Goal: Information Seeking & Learning: Learn about a topic

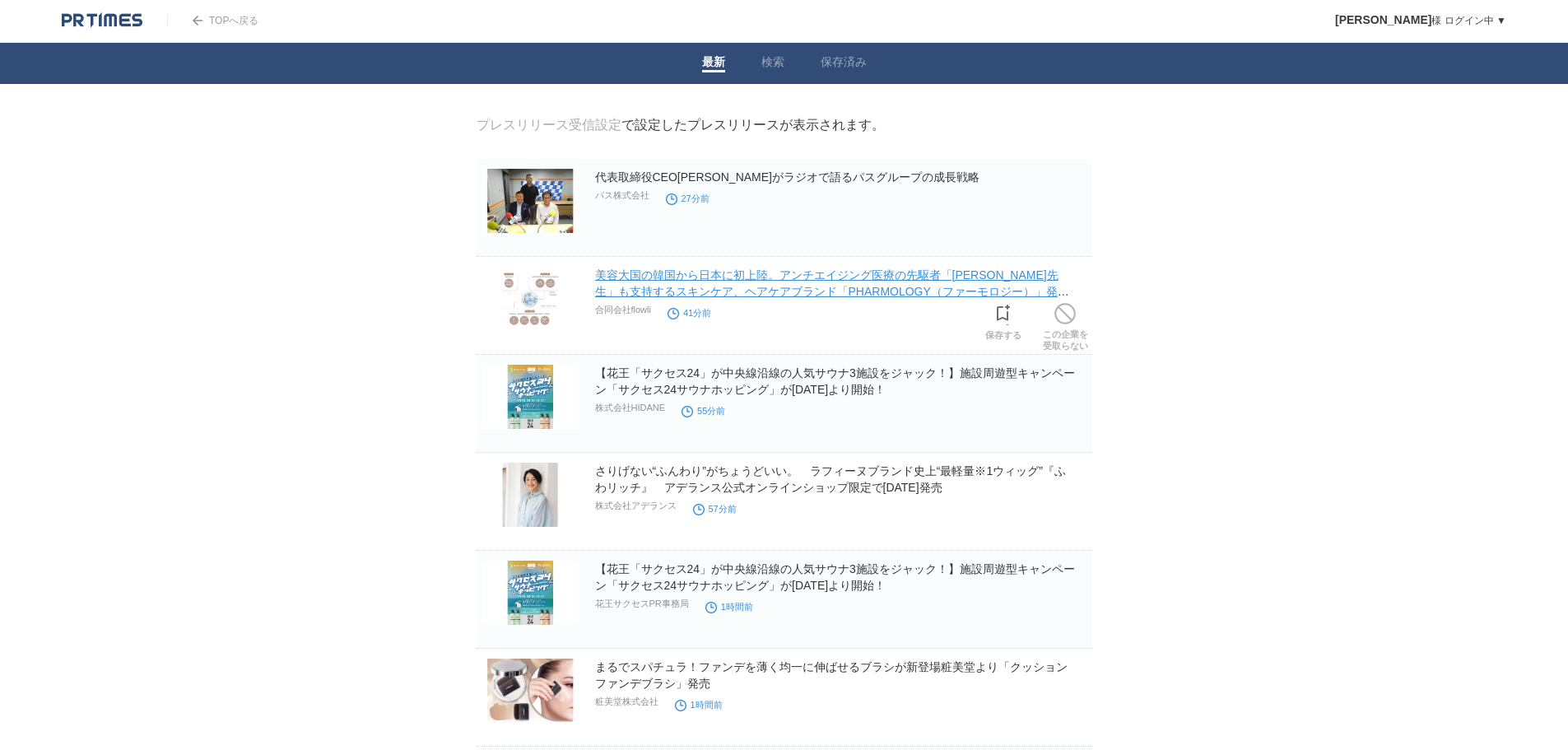
click at [791, 284] on link "美容大国の韓国から日本に初上陸。アンチエイジング医療の先駆者「[PERSON_NAME]先生」も支持するスキンケア、ヘアケアブランド「PHARMOLOGY（フ…" at bounding box center [832, 291] width 474 height 46
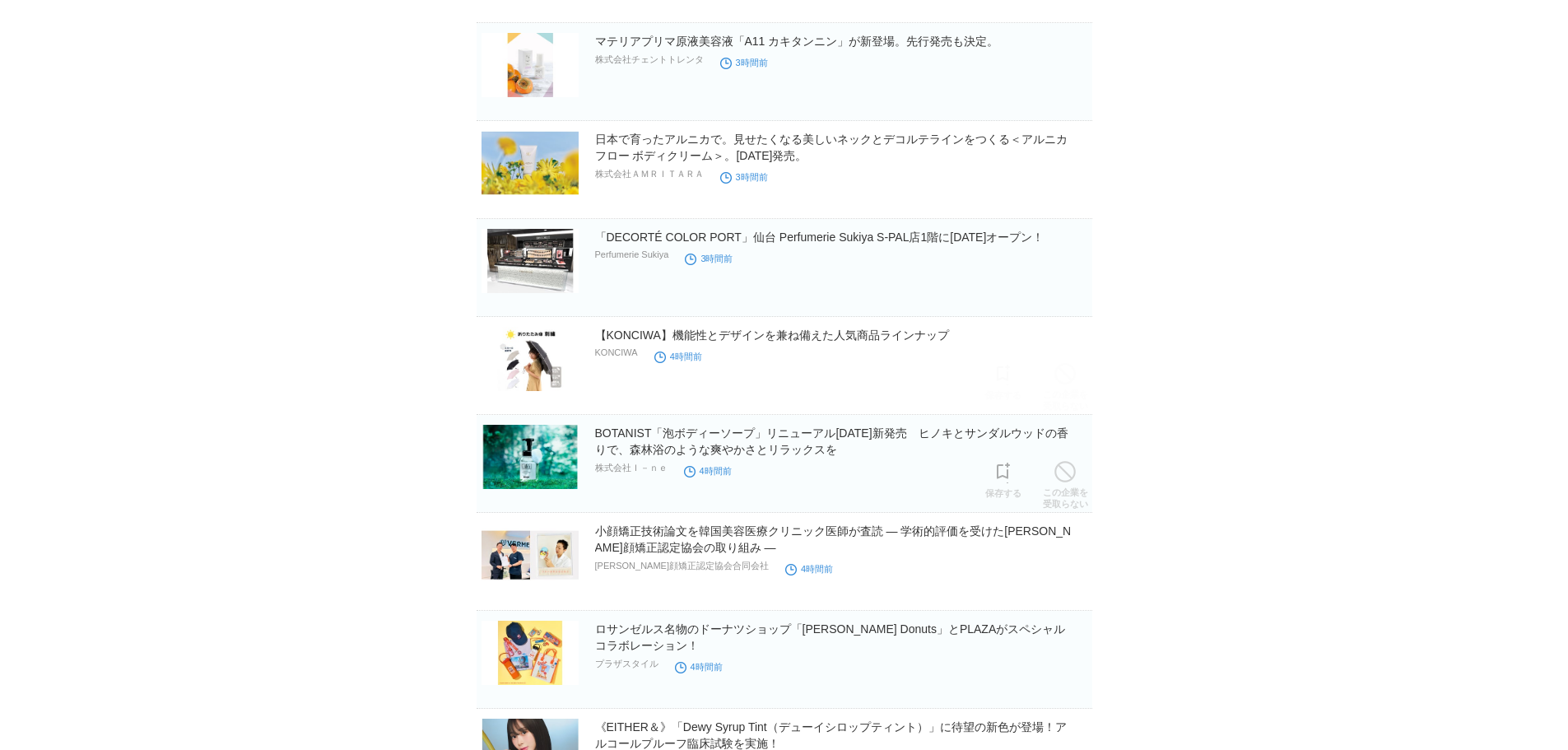
scroll to position [2222, 0]
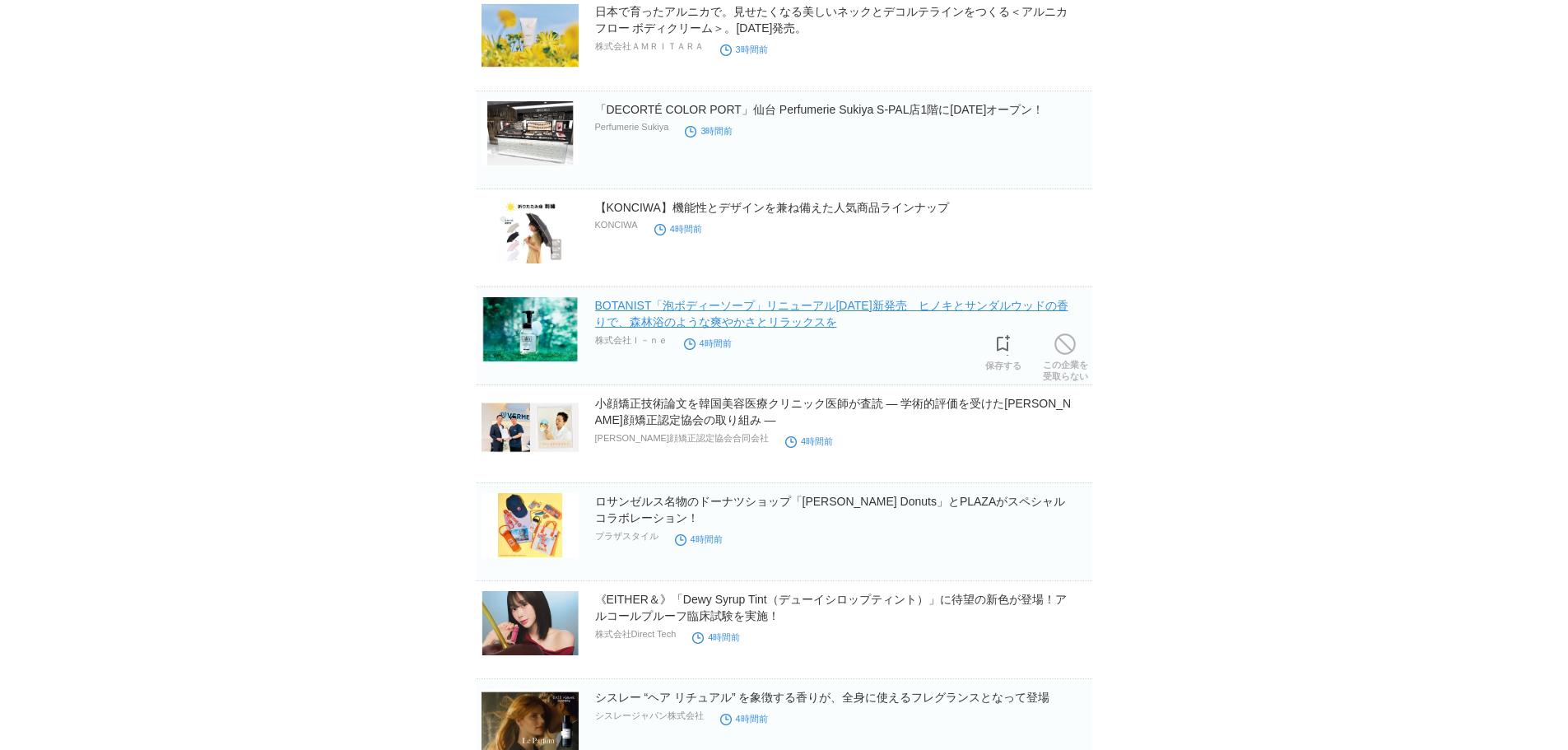
click at [770, 309] on link "BOTANIST「泡ボディーソープ」リニューアル[DATE]新発売　ヒノキとサンダルウッドの香りで、森林浴のような爽やかさとリラックスを" at bounding box center [831, 313] width 473 height 30
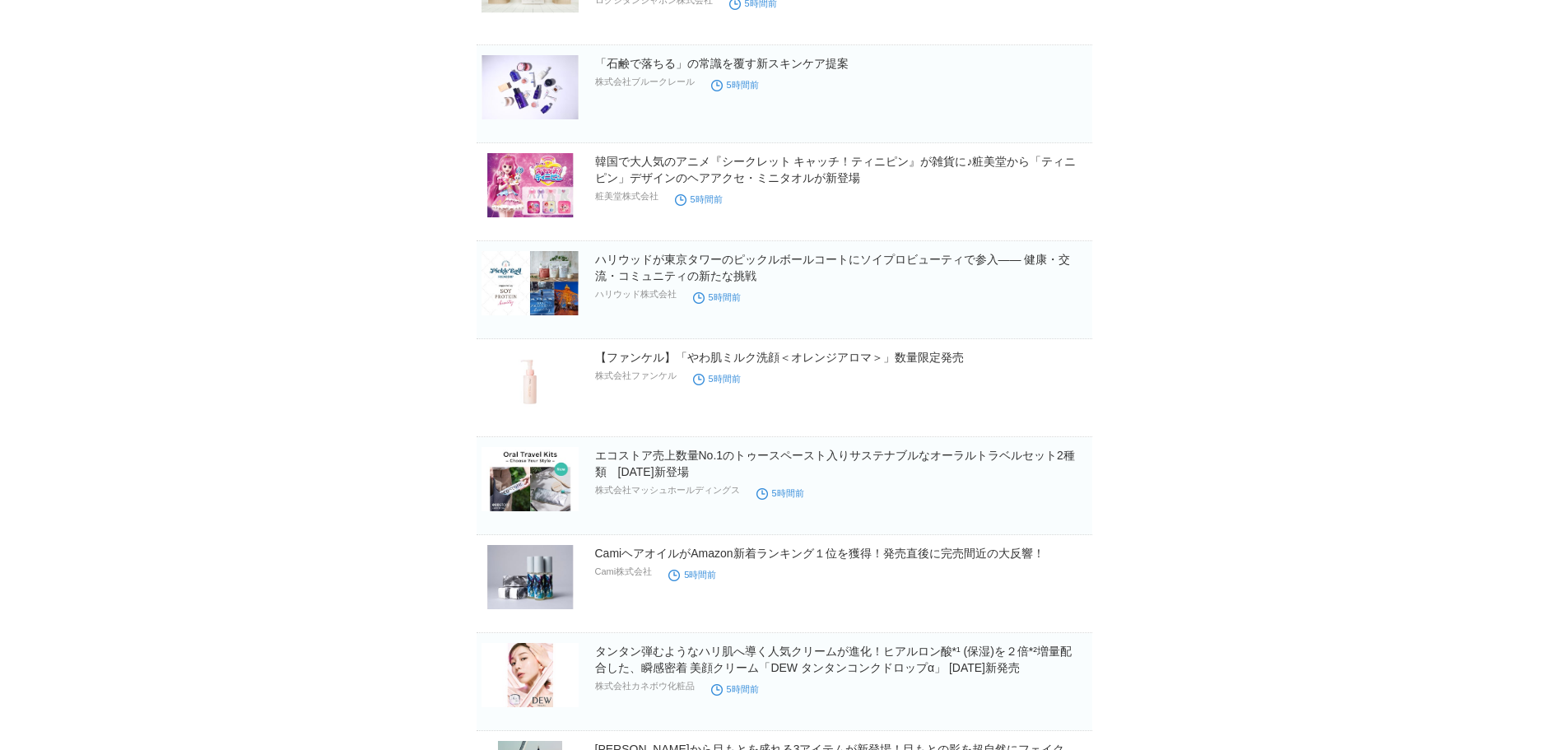
scroll to position [3292, 0]
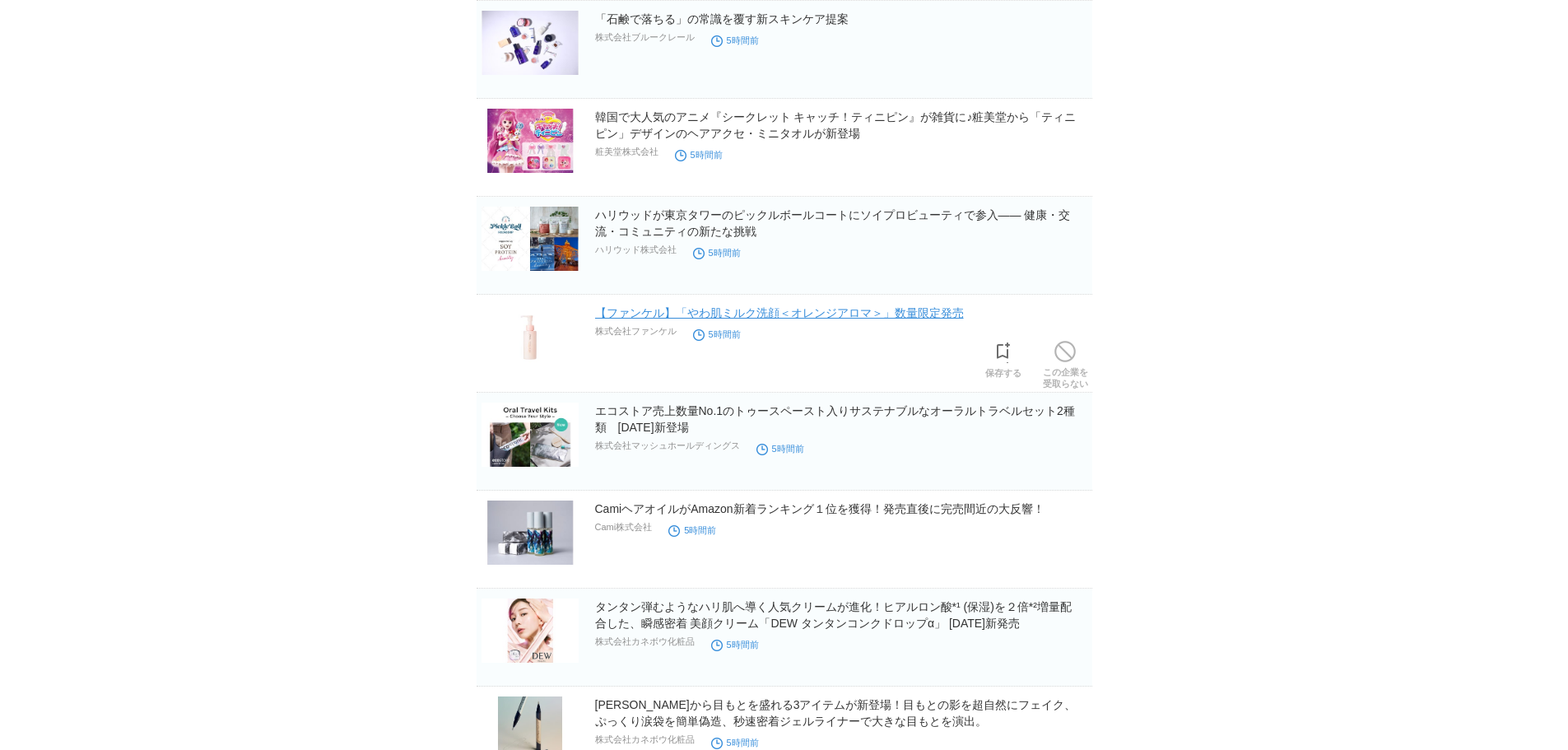
click at [902, 312] on link "【ファンケル】「やわ肌ミルク洗顔＜オレンジアロマ＞」数量限定発売" at bounding box center [779, 312] width 369 height 13
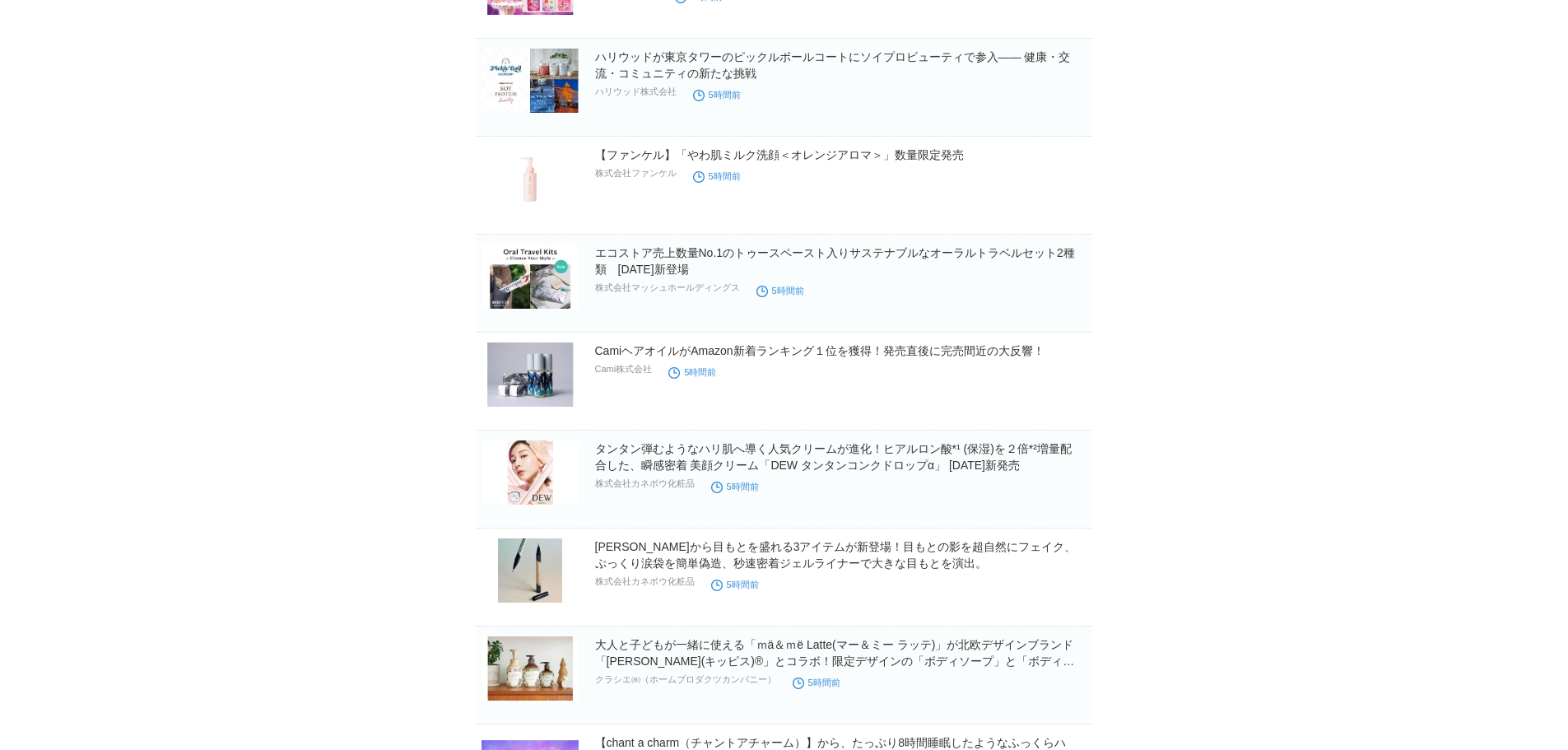
scroll to position [3457, 0]
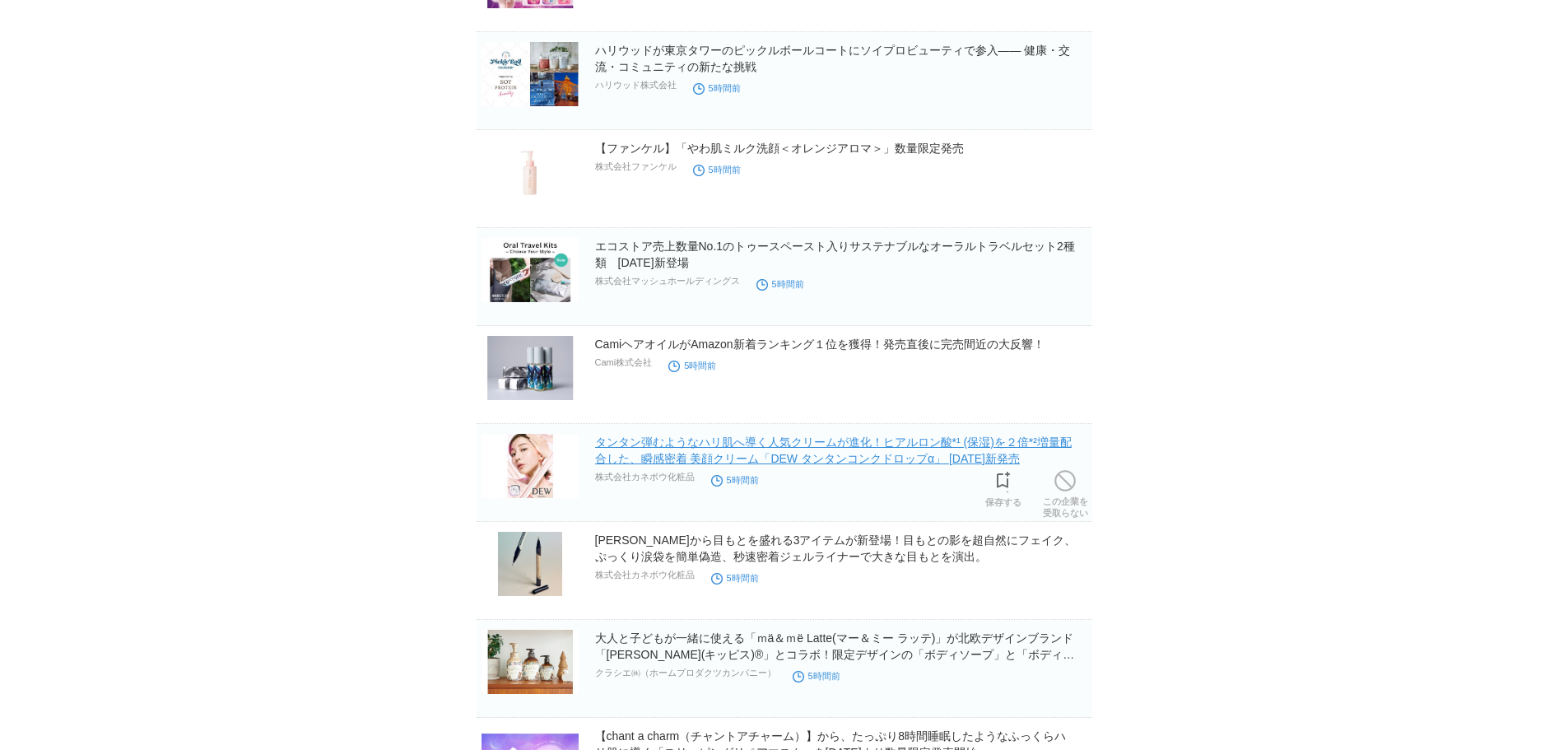
click at [866, 464] on link "タンタン弾むようなハリ肌へ導く人気クリームが進化！ヒアルロン酸*¹ (保湿)を２倍*²増量配合した、瞬感密着 美顔クリーム「DEW タンタンコンクドロップα」…" at bounding box center [833, 450] width 477 height 30
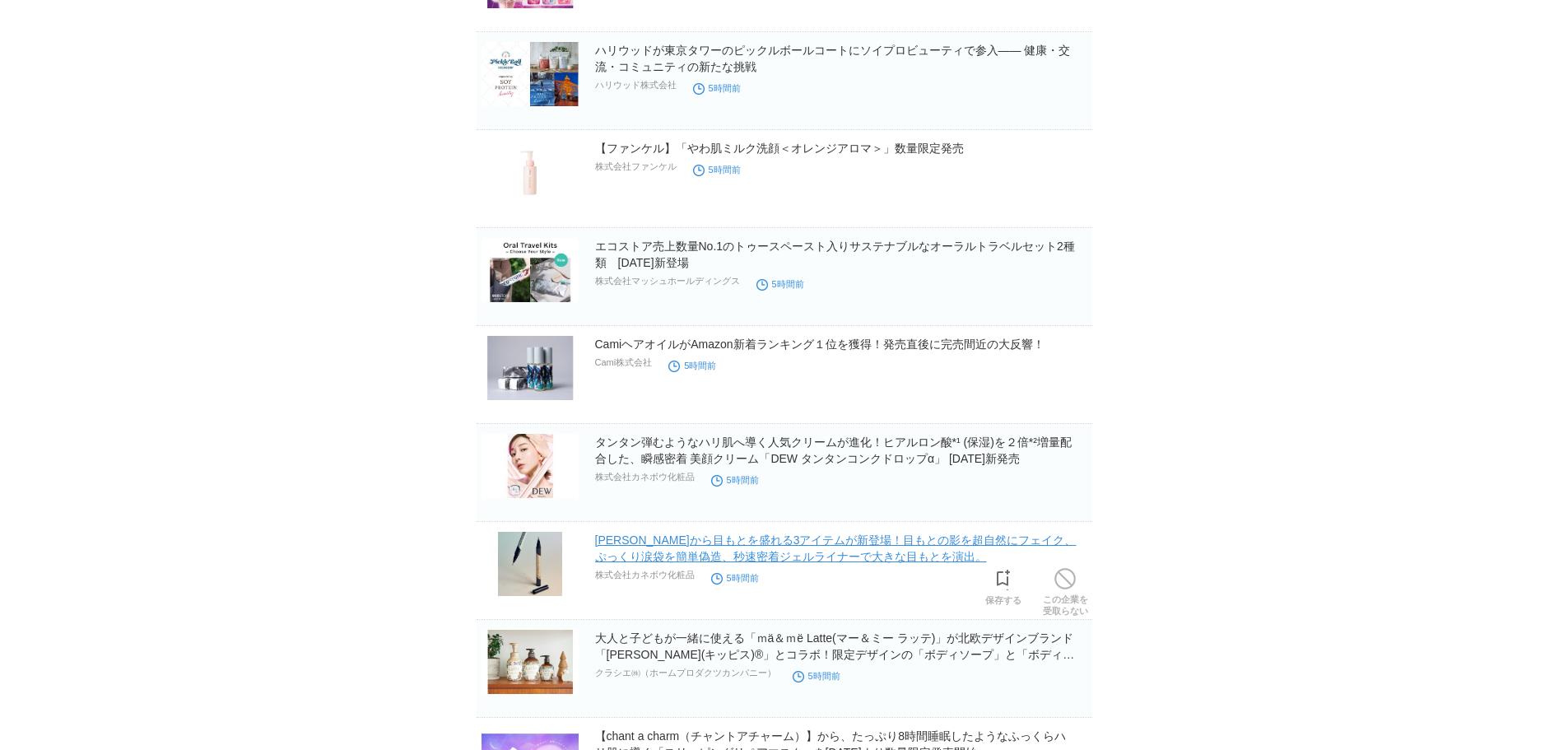
click at [793, 545] on link "[PERSON_NAME]から目もとを盛れる3アイテムが新登場！目もとの影を超自然にフェイク、ぷっくり涙袋を簡単偽造、秒速密着ジェルライナーで大きな目もとを演…" at bounding box center [835, 548] width 482 height 30
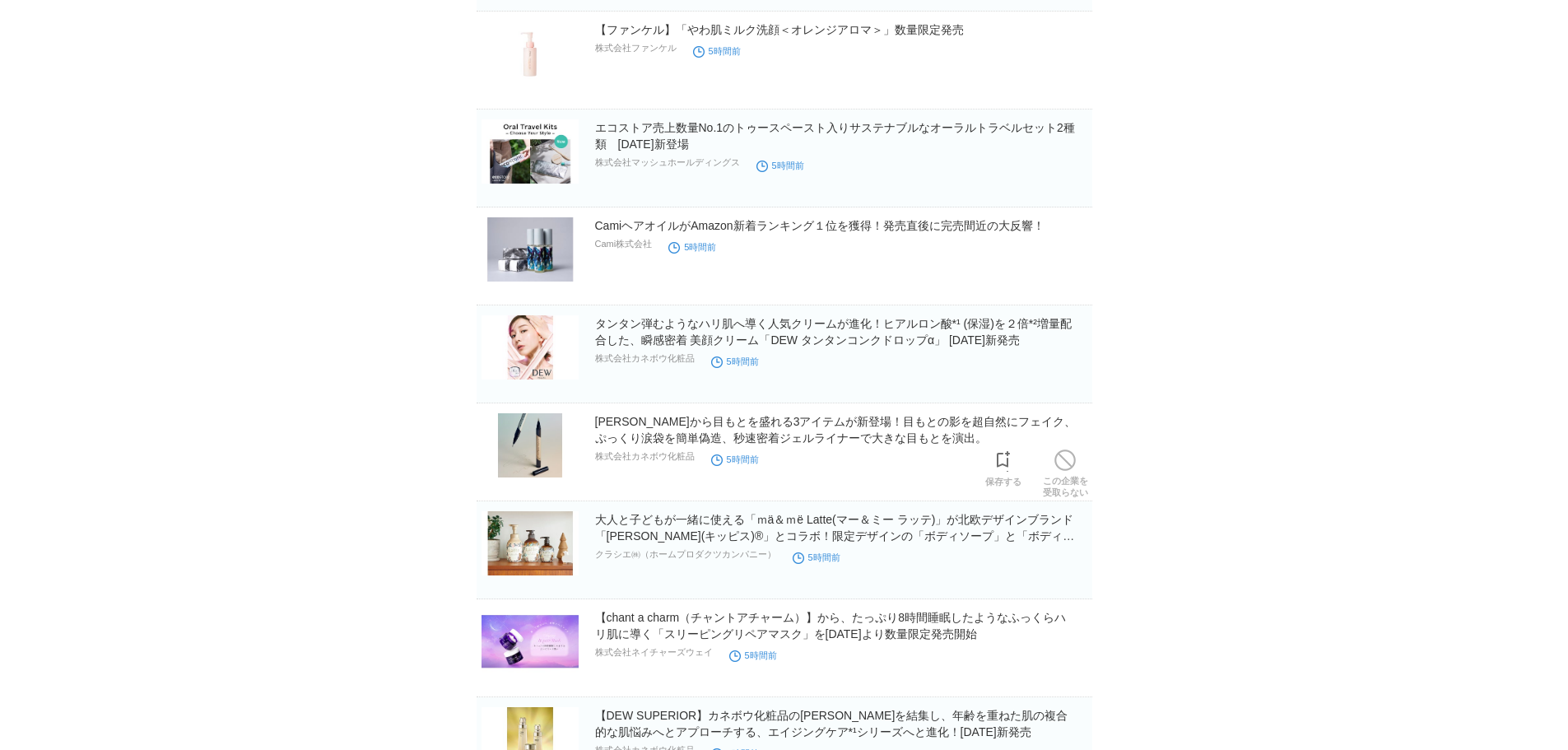
scroll to position [3621, 0]
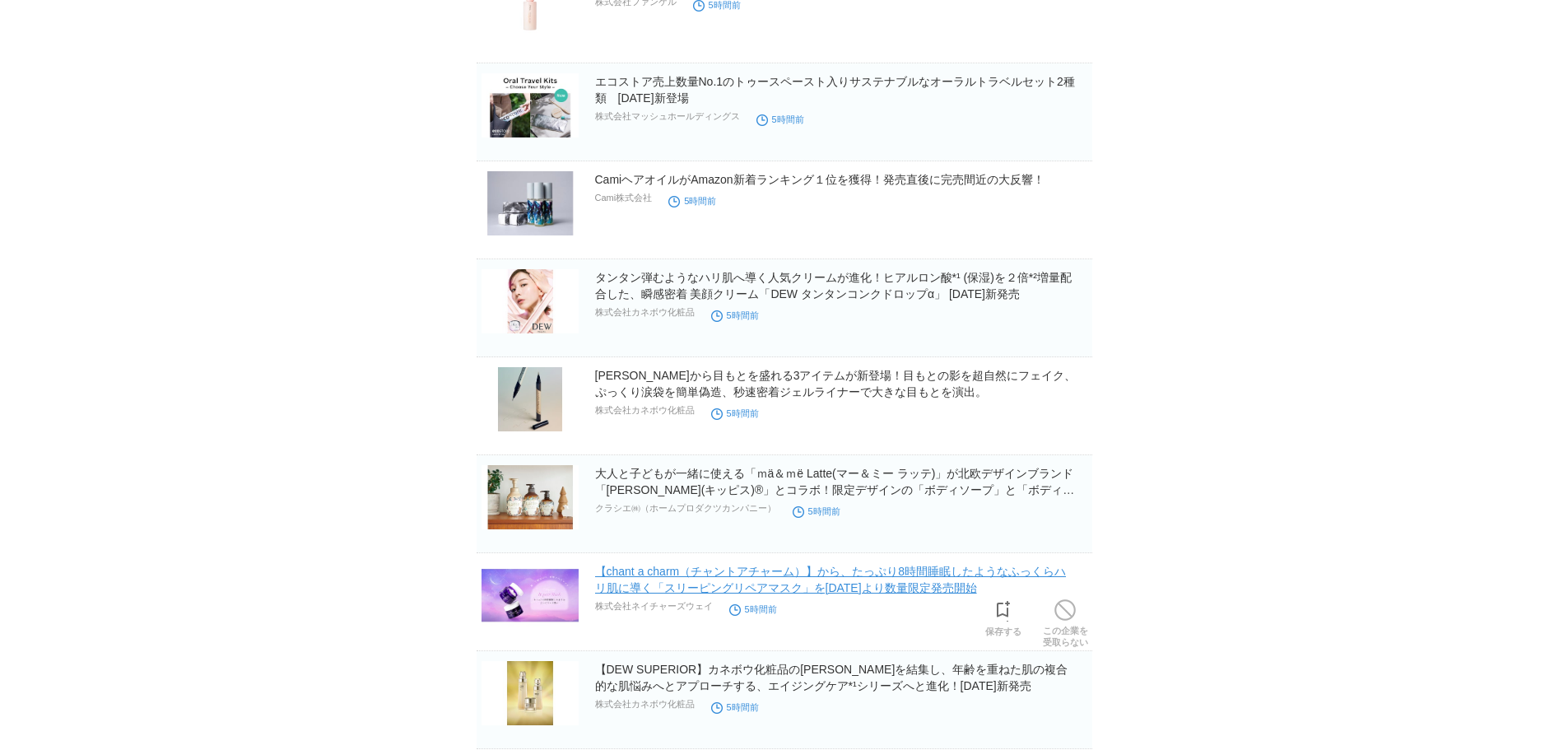
click at [789, 573] on link "【chant a charm（チャントアチャーム）】から、たっぷり8時間睡眠したようなふっくらハリ肌に導く「スリーピングリペアマスク」を[DATE]より数量限…" at bounding box center [830, 579] width 471 height 30
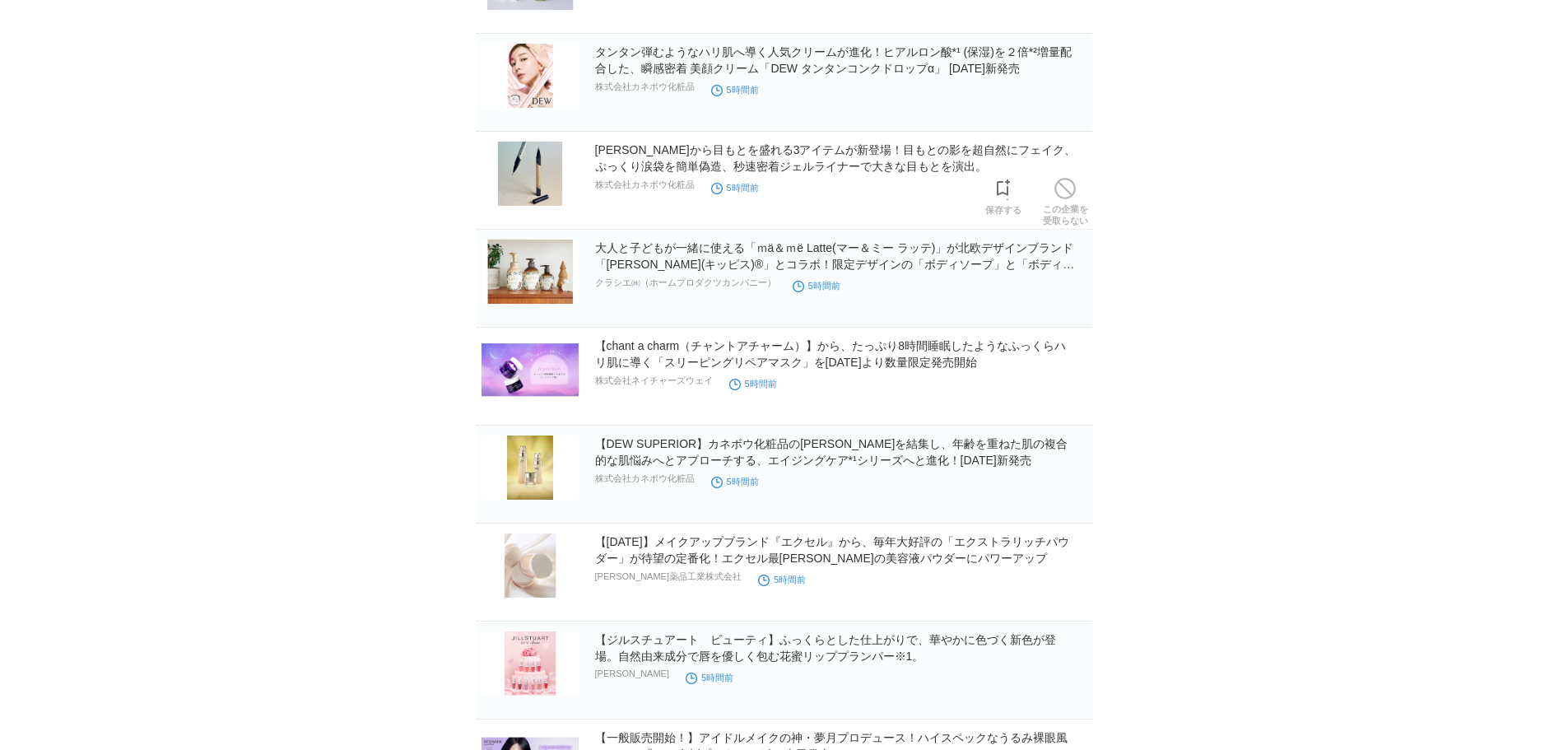
scroll to position [3868, 0]
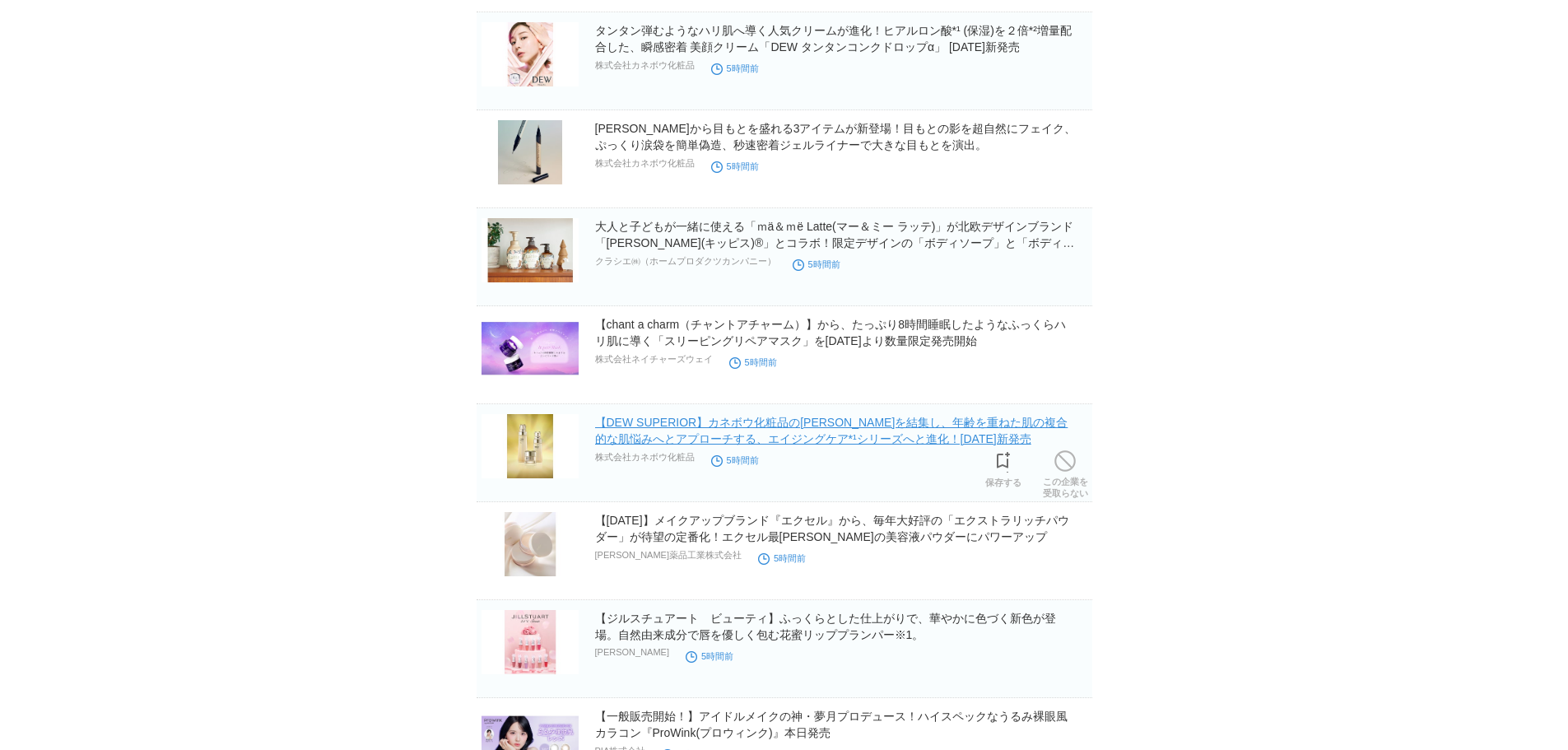
click at [762, 424] on link "【DEW SUPERIOR】カネボウ化粧品の[PERSON_NAME]を結集し、年齢を重ねた肌の複合的な肌悩みへとアプローチする、エイジングケア*¹シリーズへ…" at bounding box center [831, 431] width 473 height 30
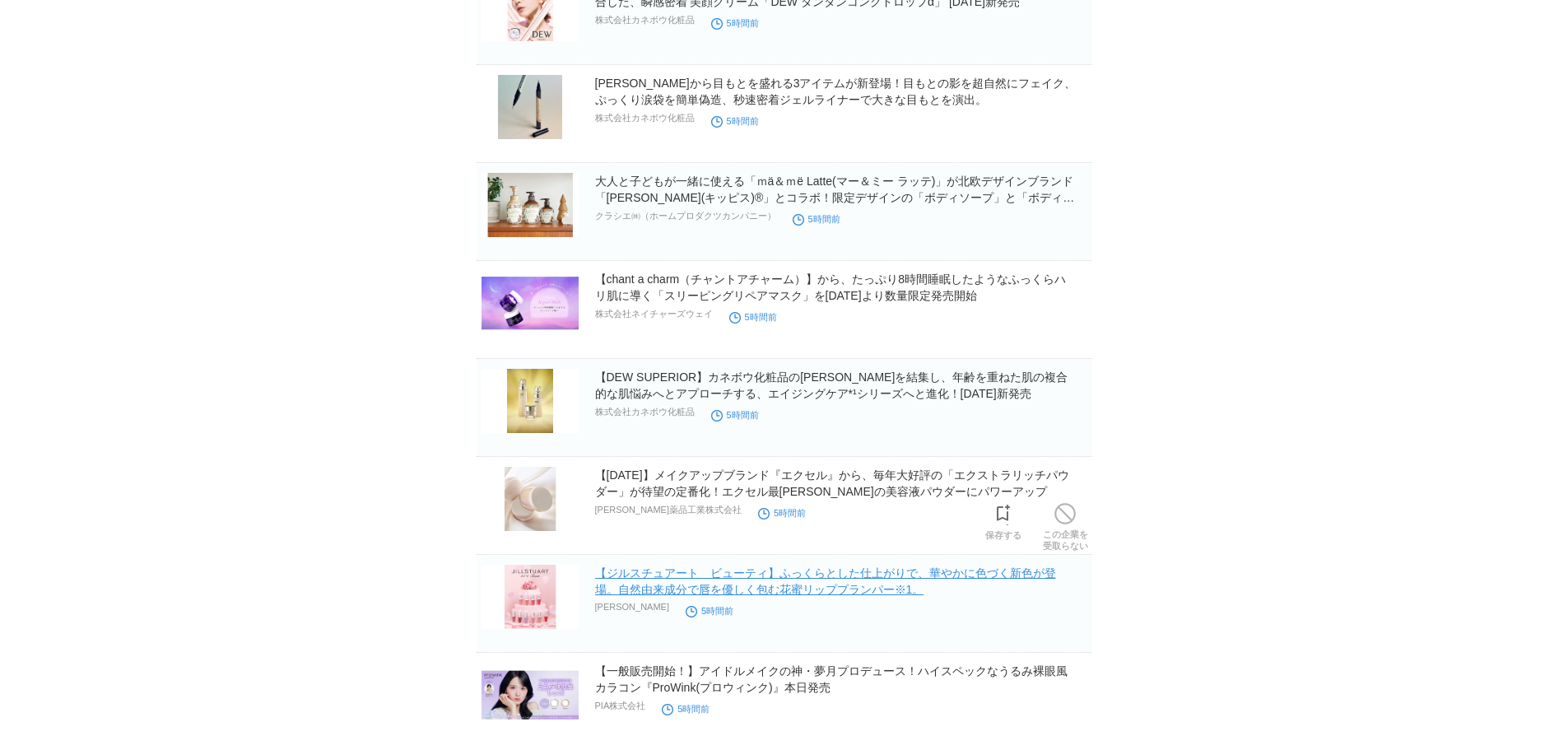
scroll to position [3950, 0]
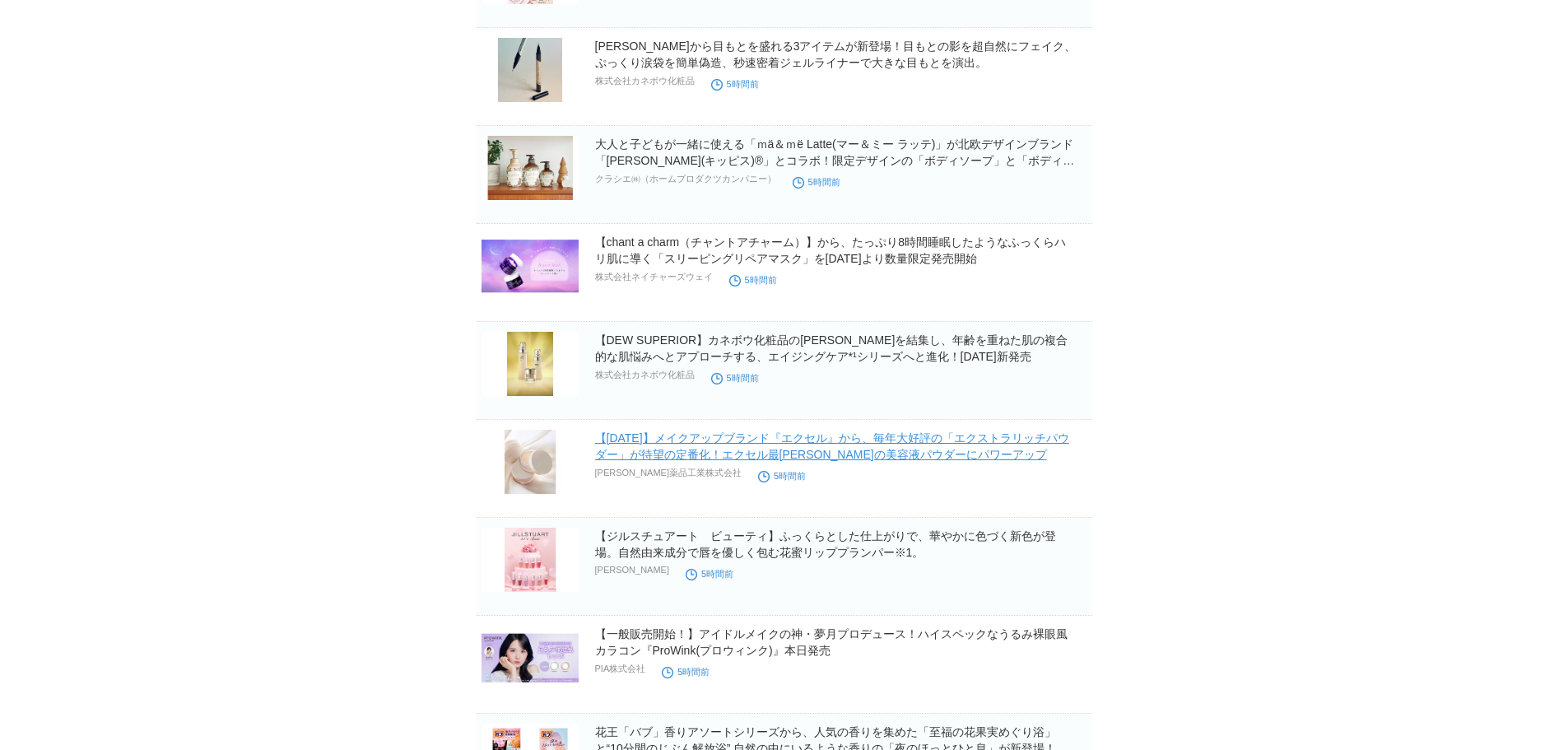
click at [796, 447] on link "【[DATE]】メイクアップブランド『エクセル』から、毎年大好評の「エクストラリッチパウダー」が待望の定番化！エクセル最[PERSON_NAME]の美容液パウ…" at bounding box center [832, 446] width 474 height 30
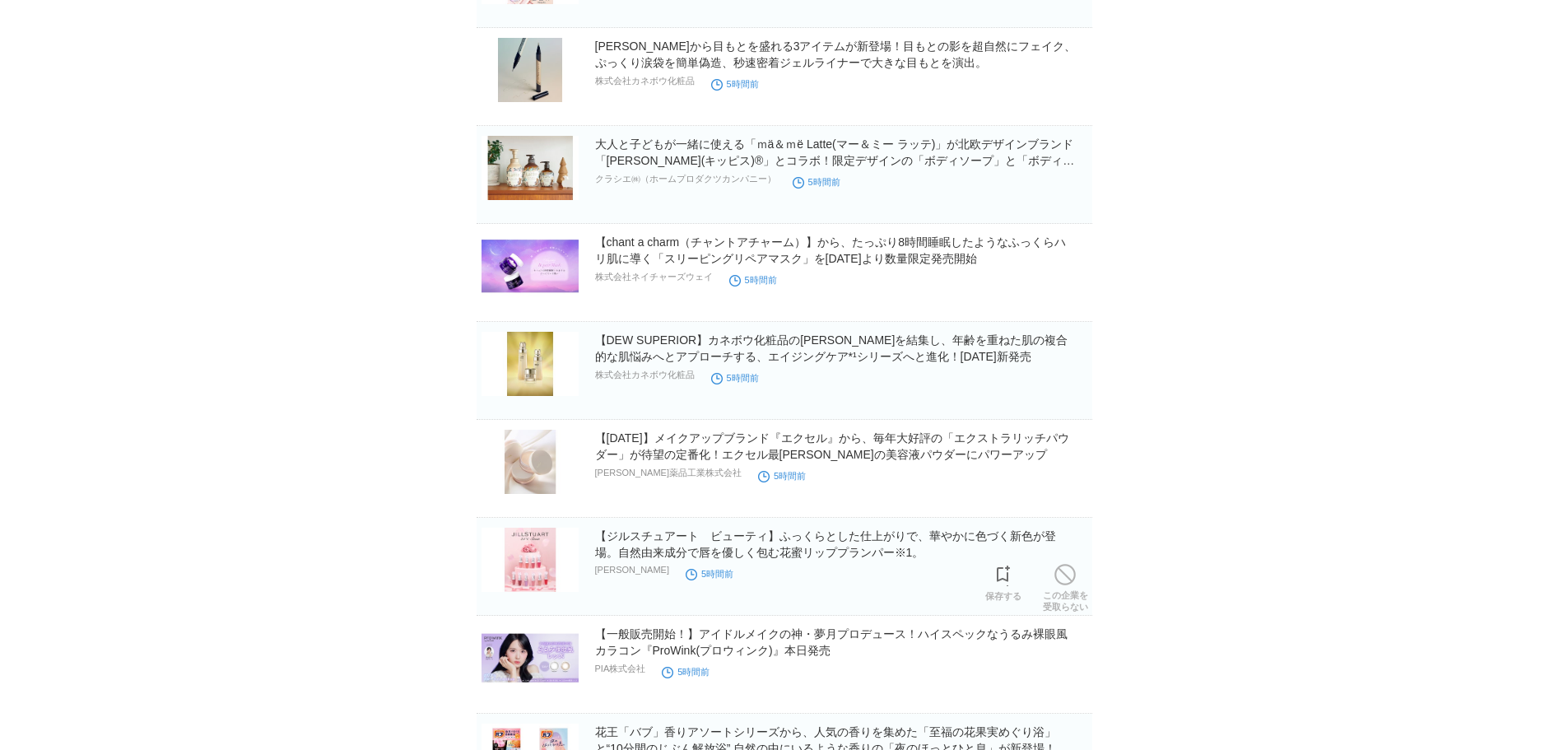
click at [784, 547] on h2 "【ジルスチュアート　ビューティ】ふっくらとした仕上がりで、華やかに色づく新色が登場。自然由来成分で唇を優しく包む花蜜リッププランパー※1。" at bounding box center [841, 544] width 494 height 33
click at [748, 557] on link "【ジルスチュアート　ビューティ】ふっくらとした仕上がりで、華やかに色づく新色が登場。自然由来成分で唇を優しく包む花蜜リッププランパー※1。" at bounding box center [825, 544] width 461 height 30
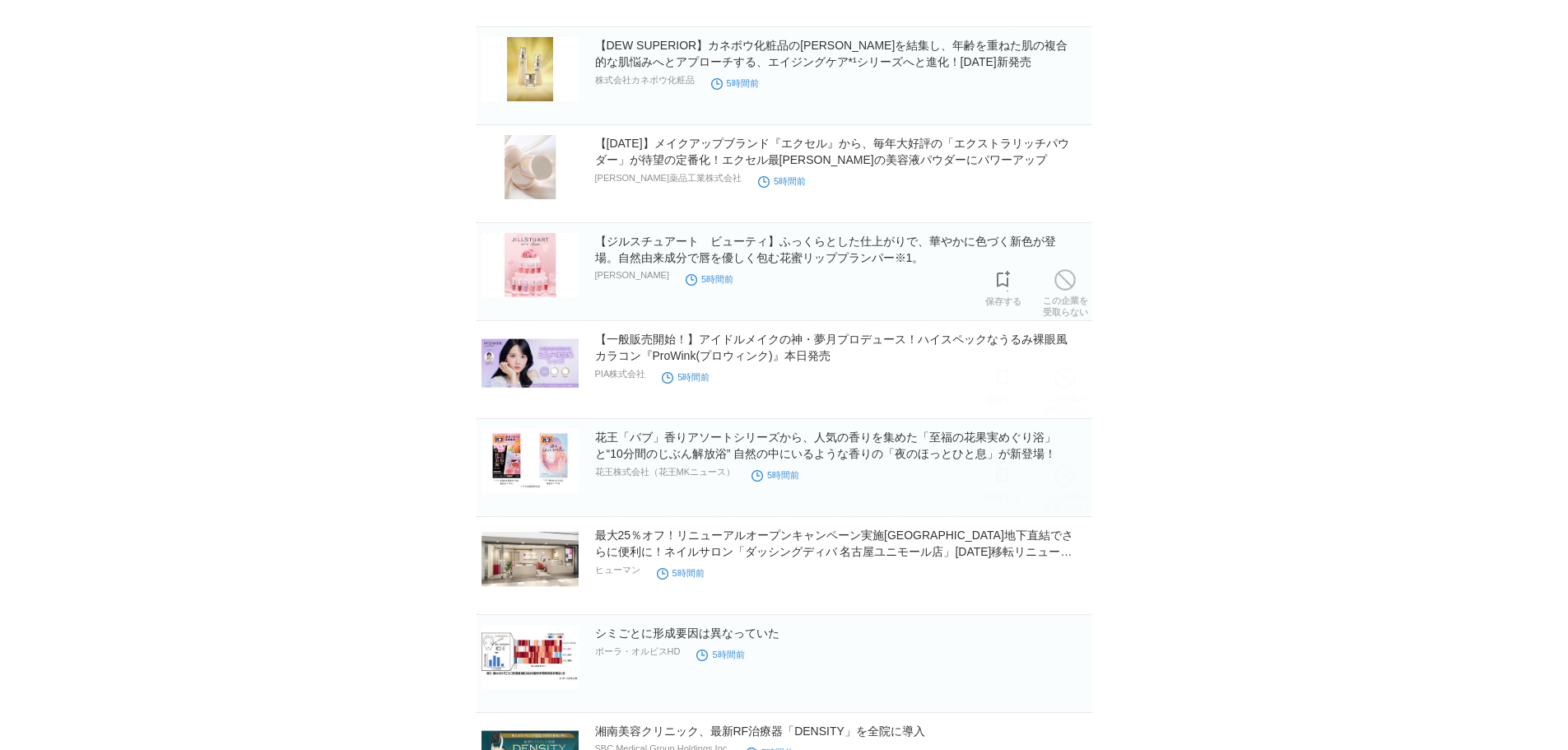
scroll to position [4280, 0]
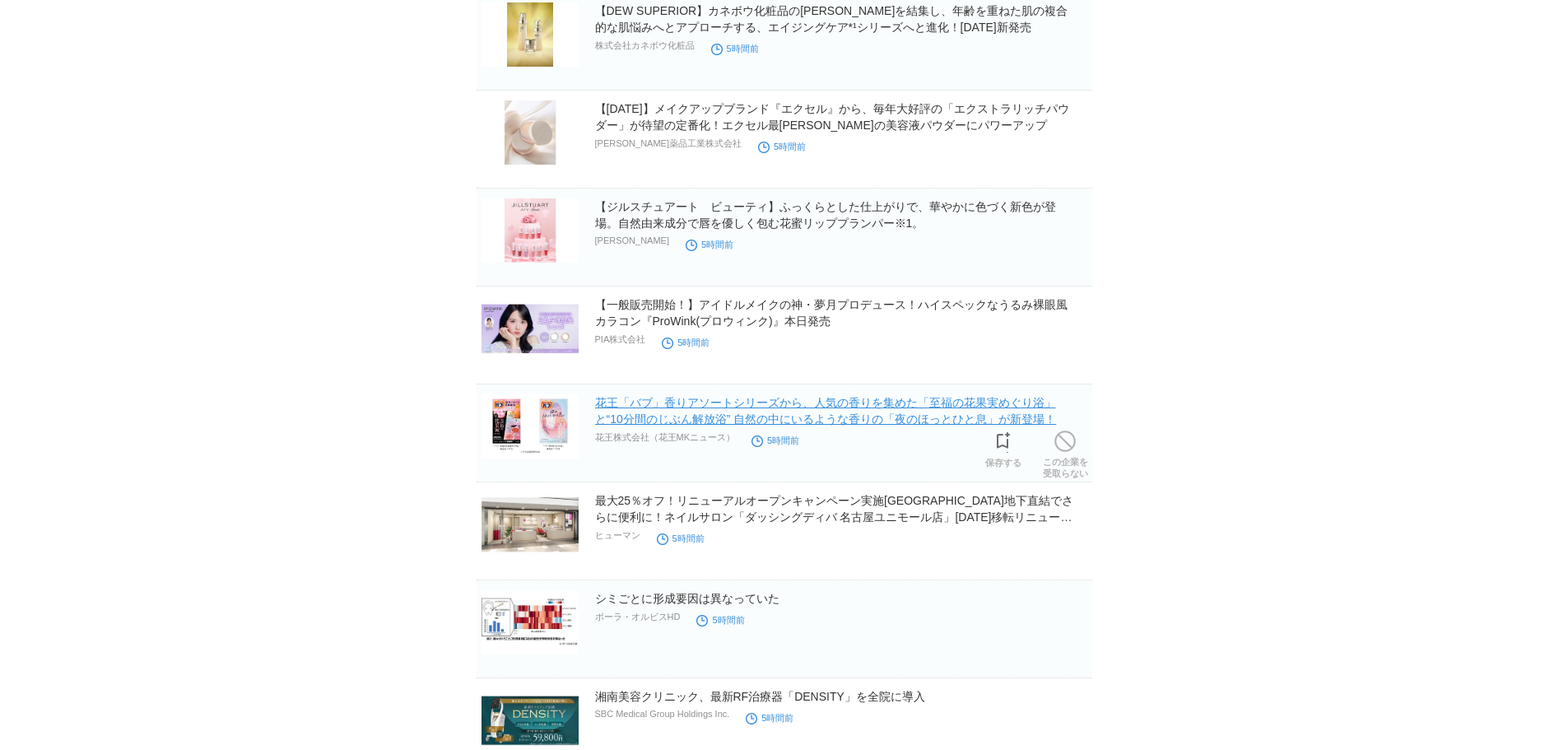
click at [682, 400] on link "花王「バブ」香りアソートシリーズから、人気の香りを集めた「至福の花果実めぐり浴」と“10分間のじぶん解放浴” 自然の中にいるような香りの「夜のほっとひと息」が…" at bounding box center [826, 411] width 462 height 30
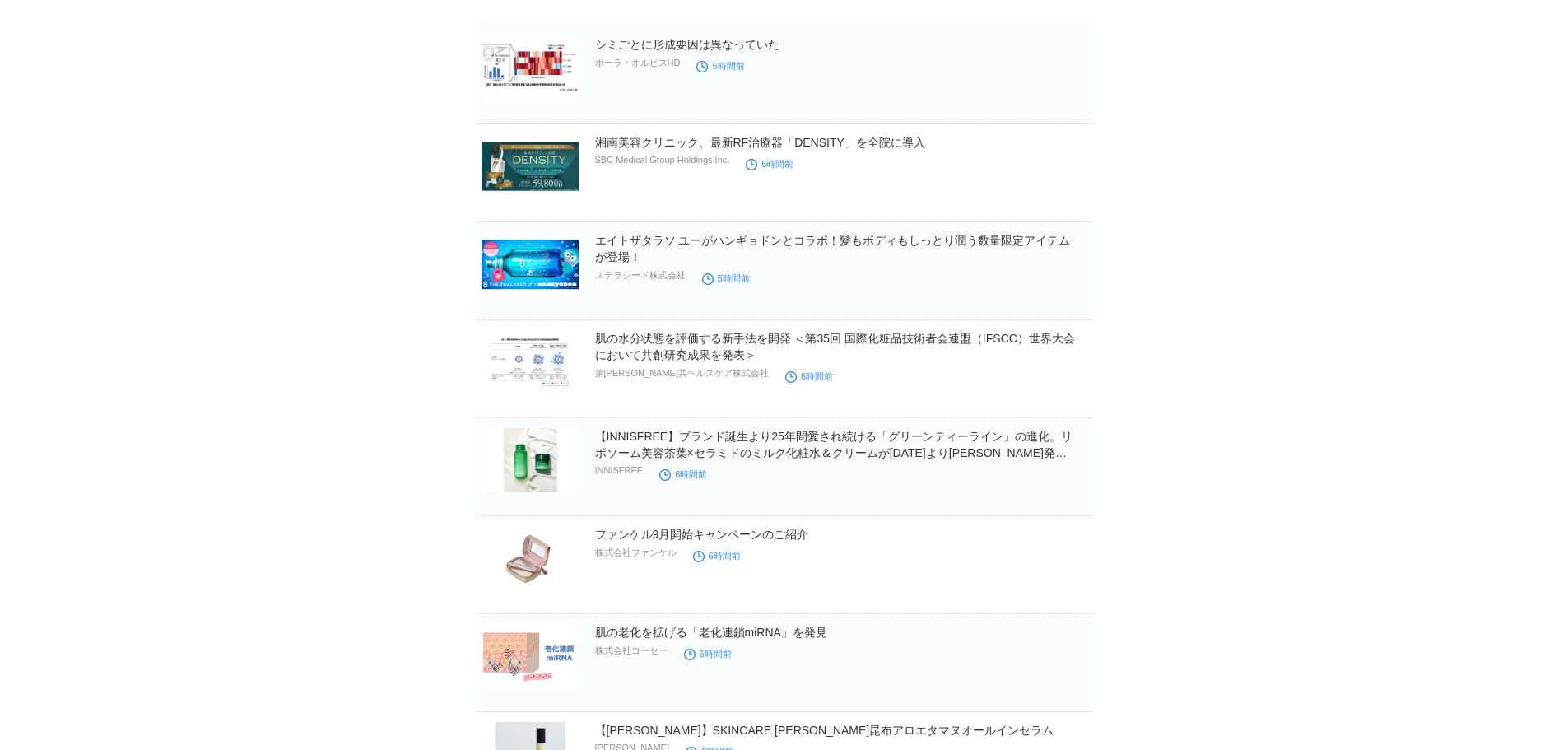
scroll to position [4938, 0]
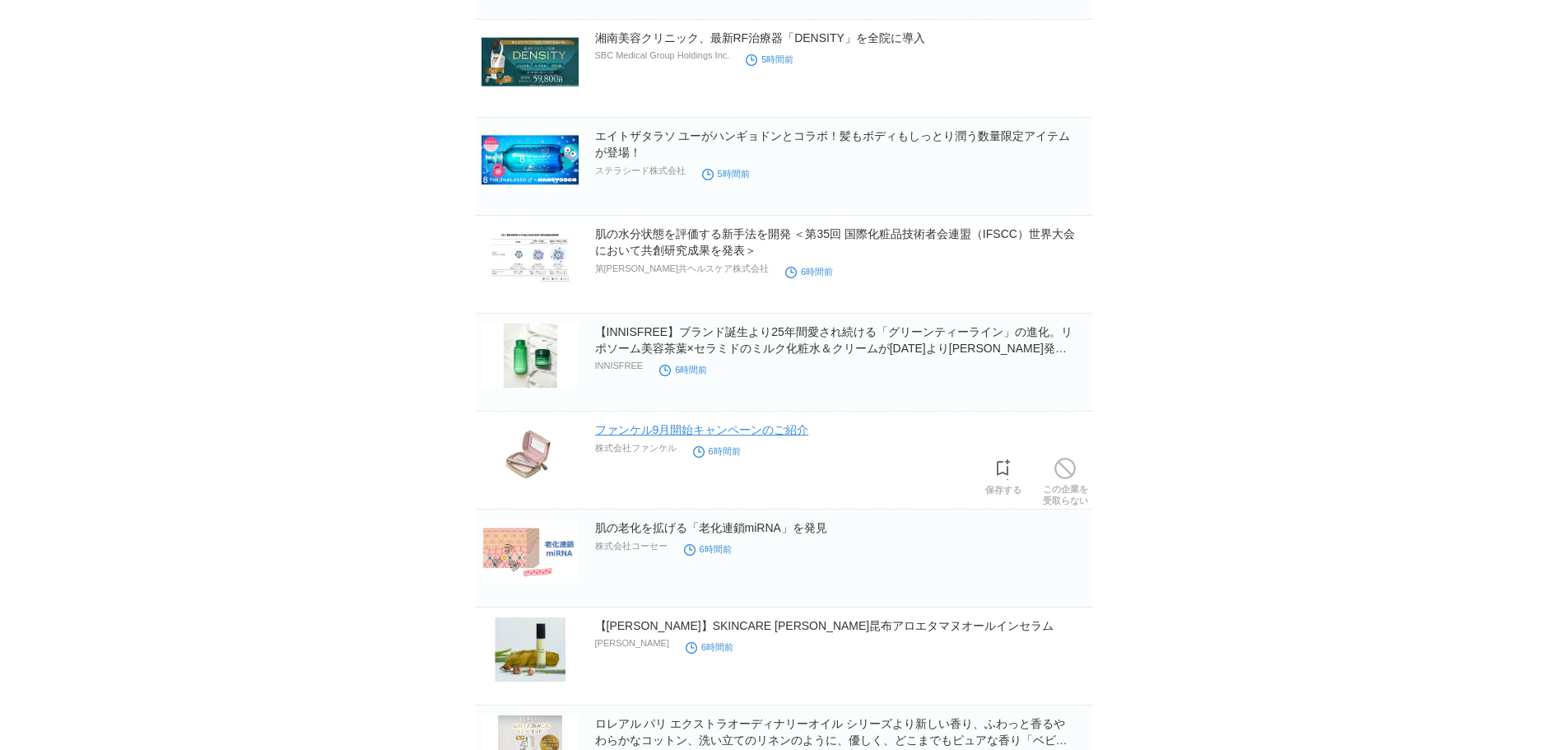
click at [691, 431] on link "ファンケル9月開始キャンペーンのご紹介" at bounding box center [702, 429] width 214 height 13
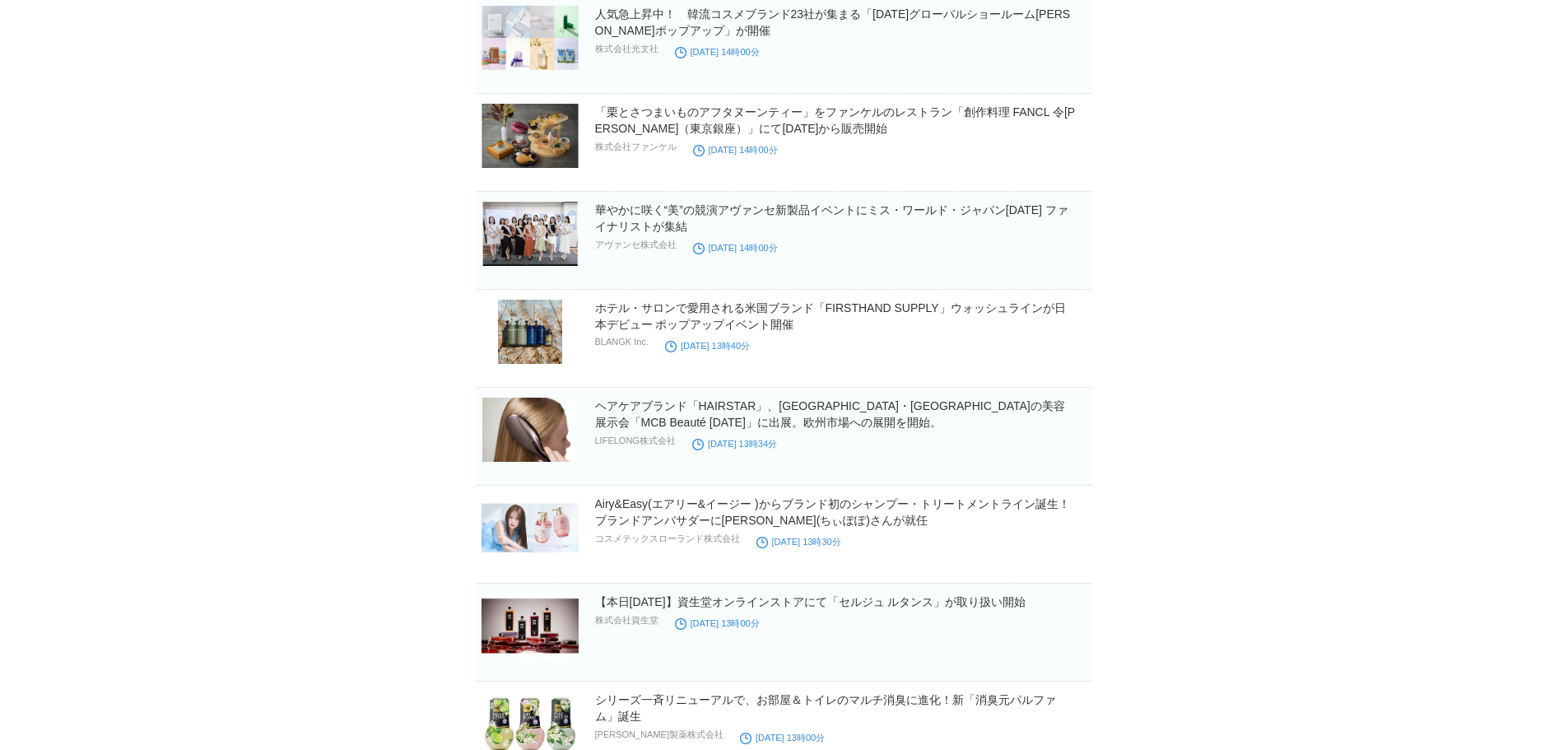
scroll to position [9957, 0]
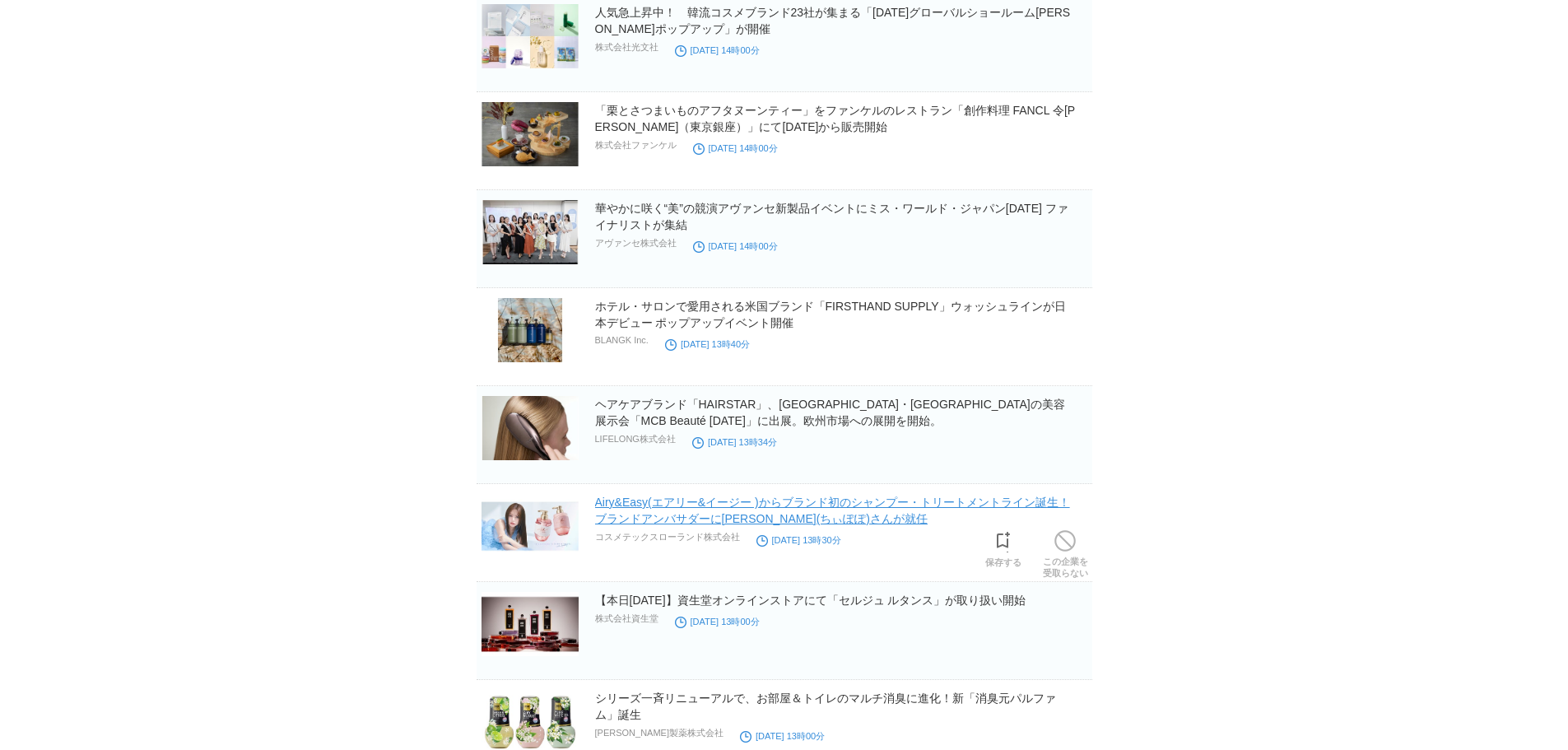
click at [820, 520] on link "Airy&Easy(エアリー&イージー )からブランド初のシャンプー・トリートメントライン誕生！ブランドアンバサダーに[PERSON_NAME](ちぃぽぽ)さ…" at bounding box center [832, 510] width 475 height 30
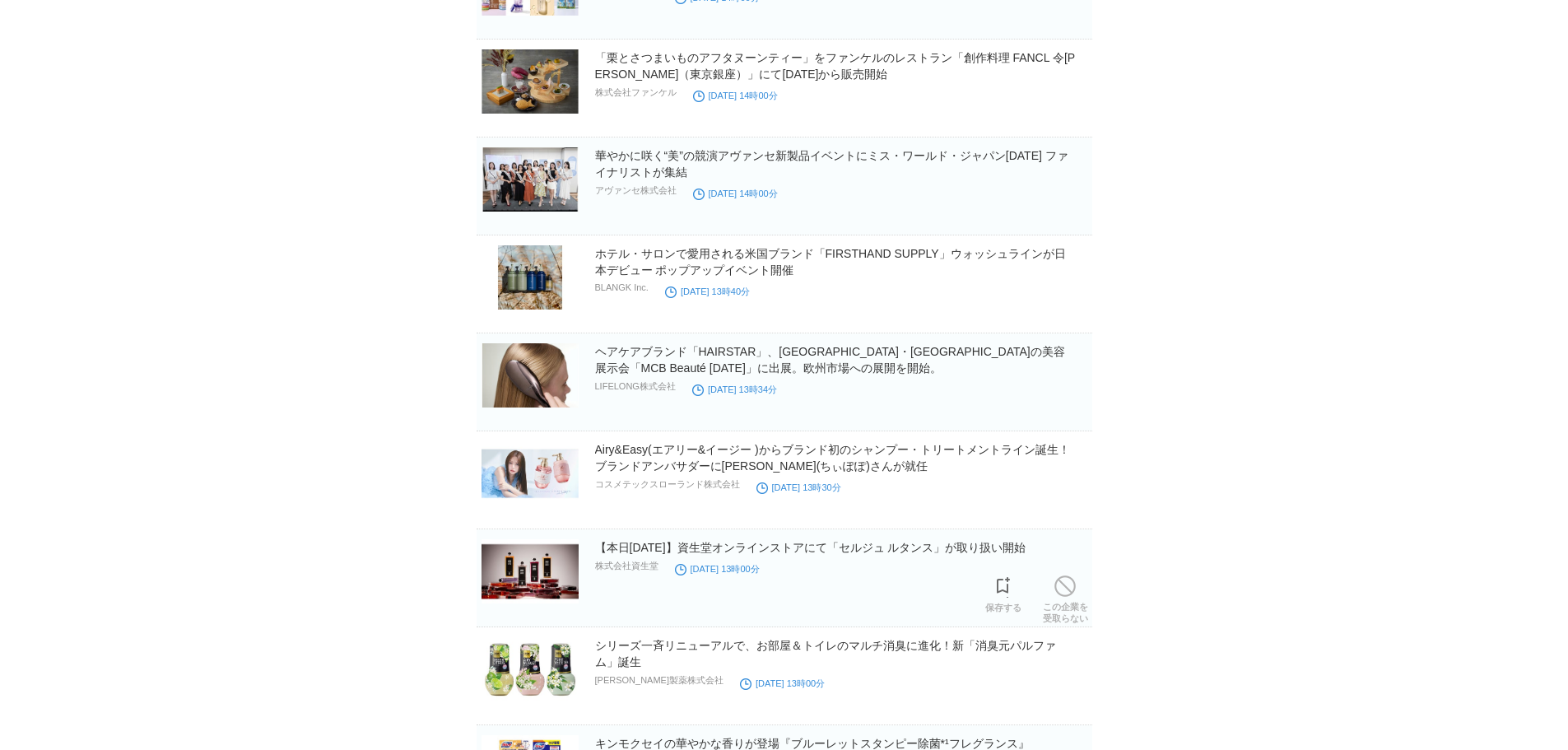
scroll to position [10040, 0]
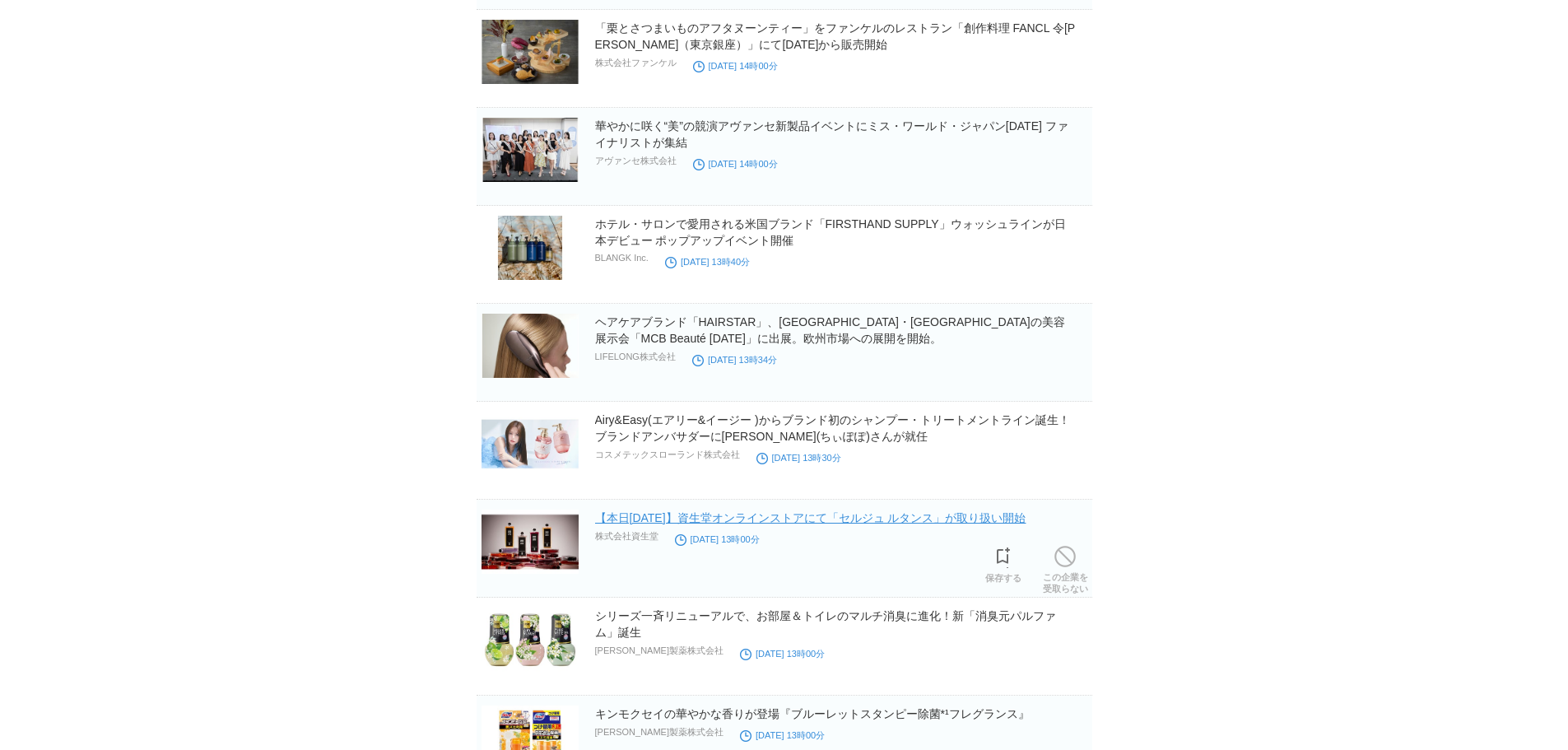
click at [891, 519] on link "【本日[DATE]】資生堂オンラインストアにて「セルジュ ルタンス」が取り扱い開始" at bounding box center [810, 517] width 432 height 13
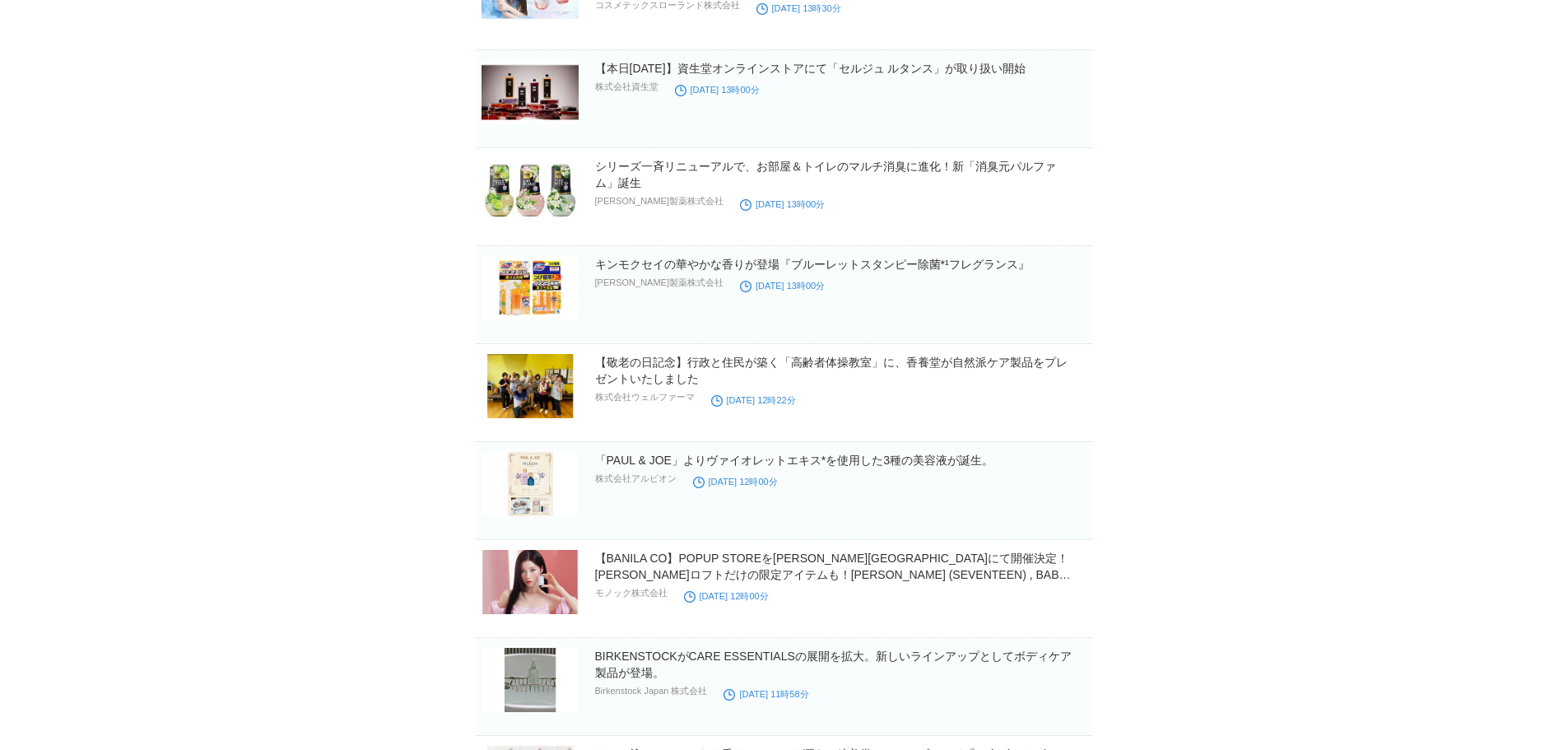
scroll to position [10615, 0]
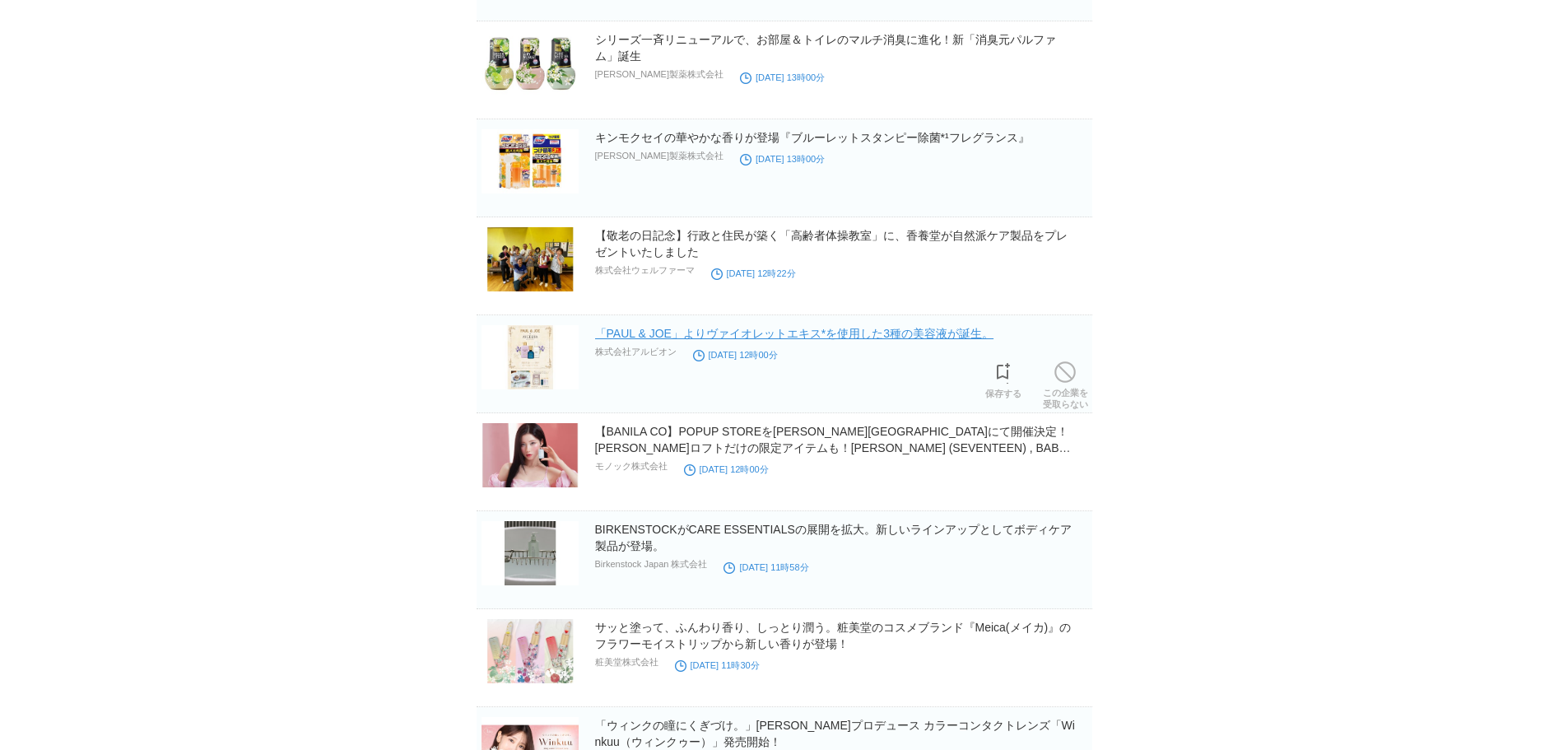
click at [872, 338] on link "「PAUL & JOE」よりヴァイオレットエキス*を使用した3種の美容液が誕生。" at bounding box center [794, 332] width 399 height 13
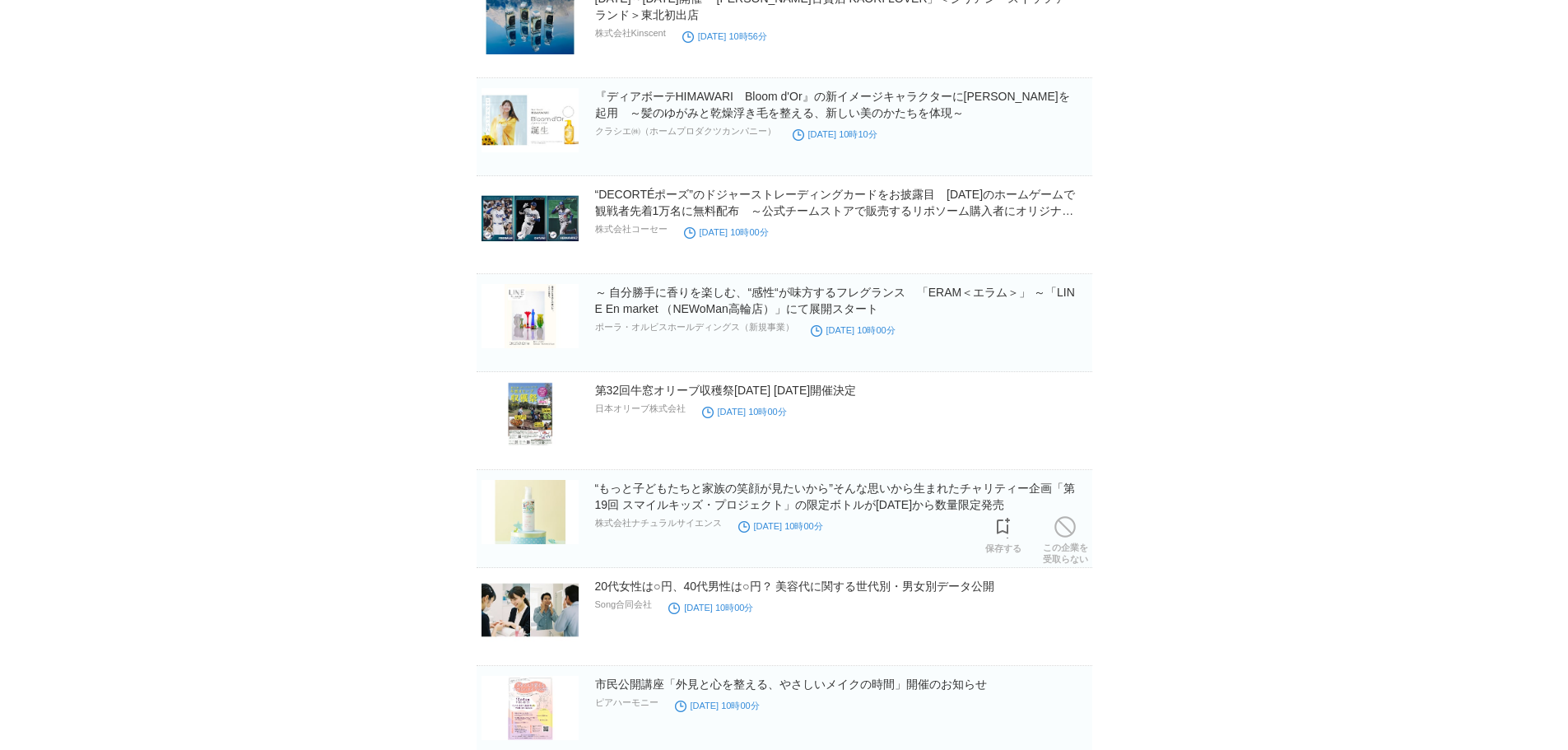
scroll to position [13057, 0]
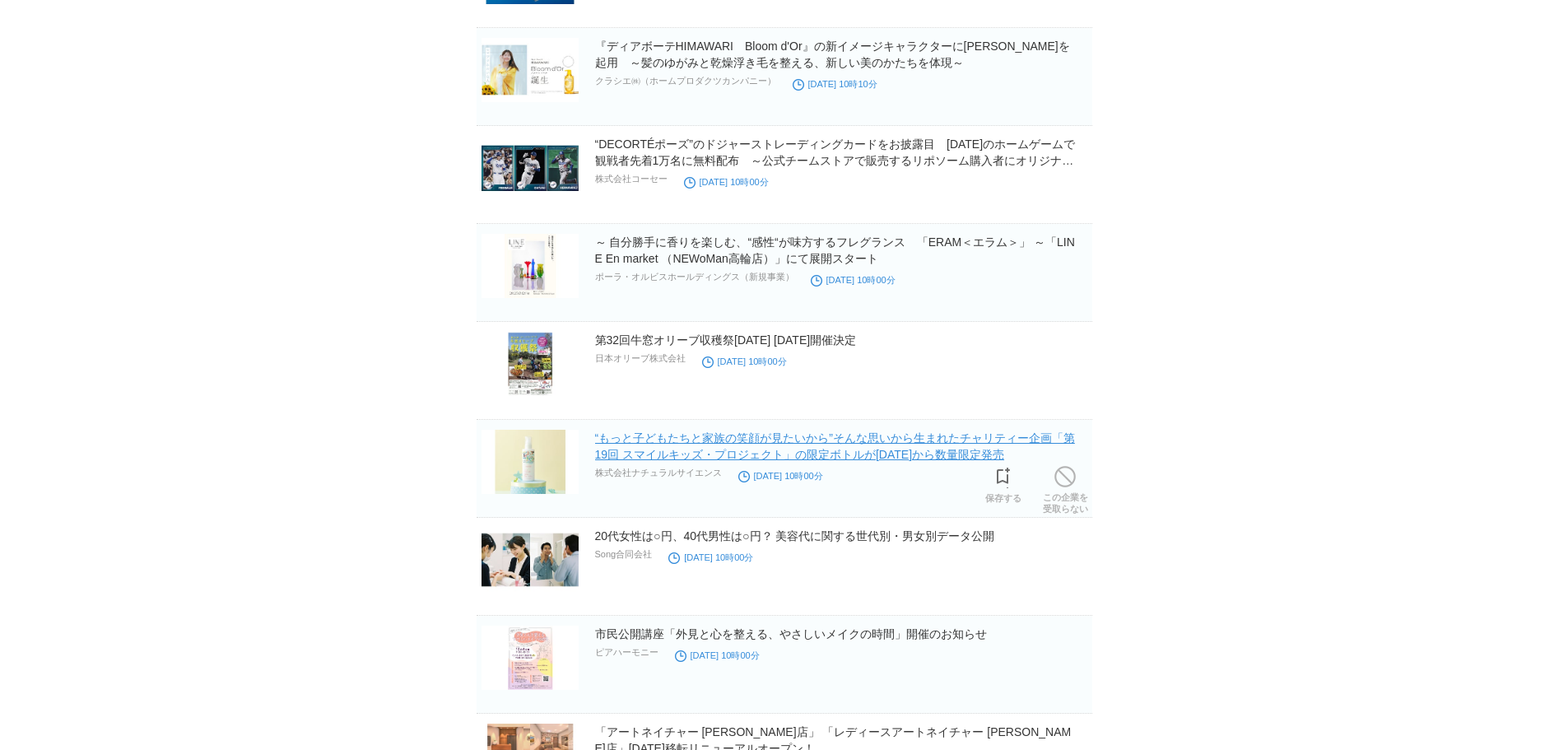
click at [724, 445] on link "“もっと子どもたちと家族の笑顔が見たいから”そんな思いから生まれたチャリティー企画「第19回 スマイルキッズ・プロジェクト」の限定ボトルが[DATE]から数量…" at bounding box center [834, 446] width 480 height 30
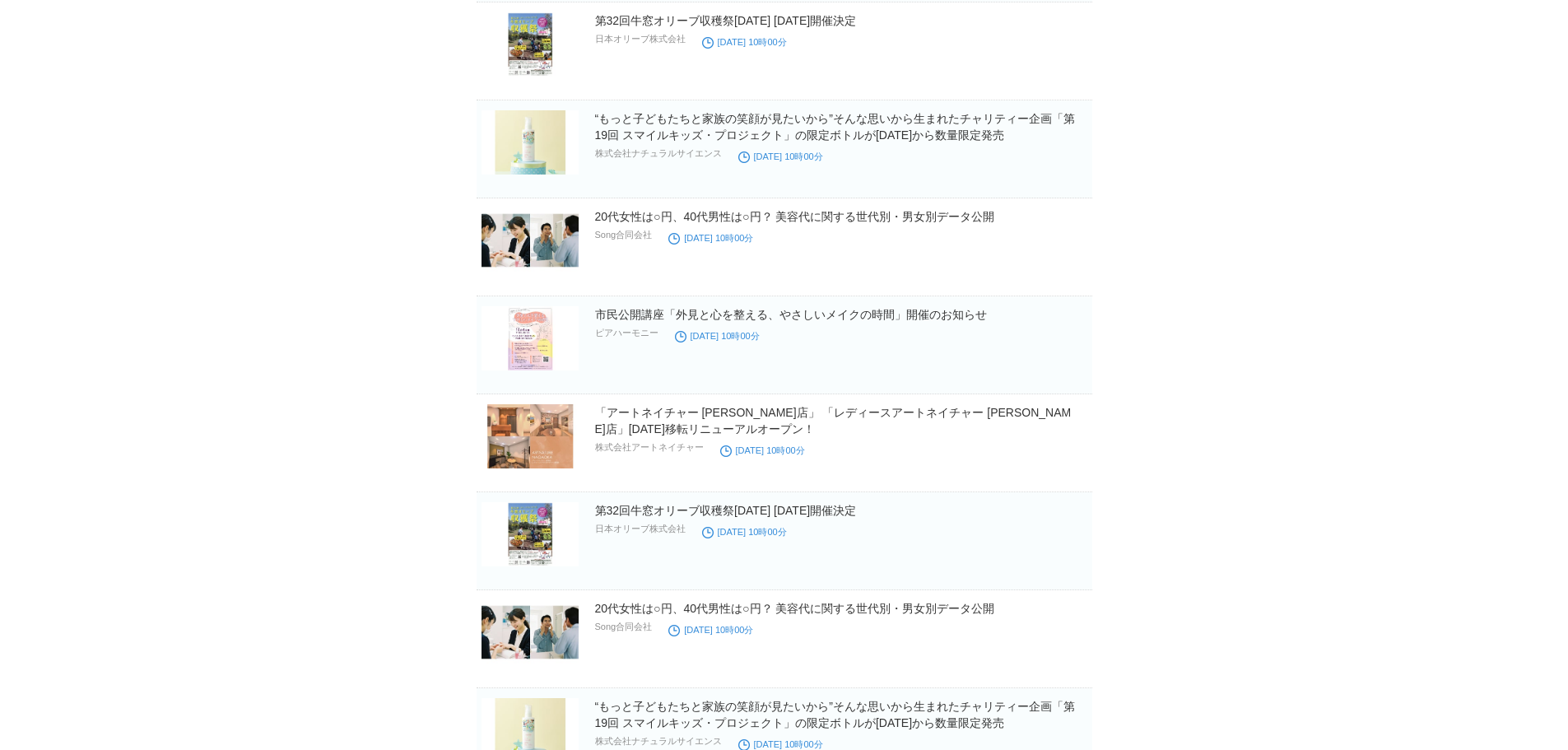
scroll to position [13452, 0]
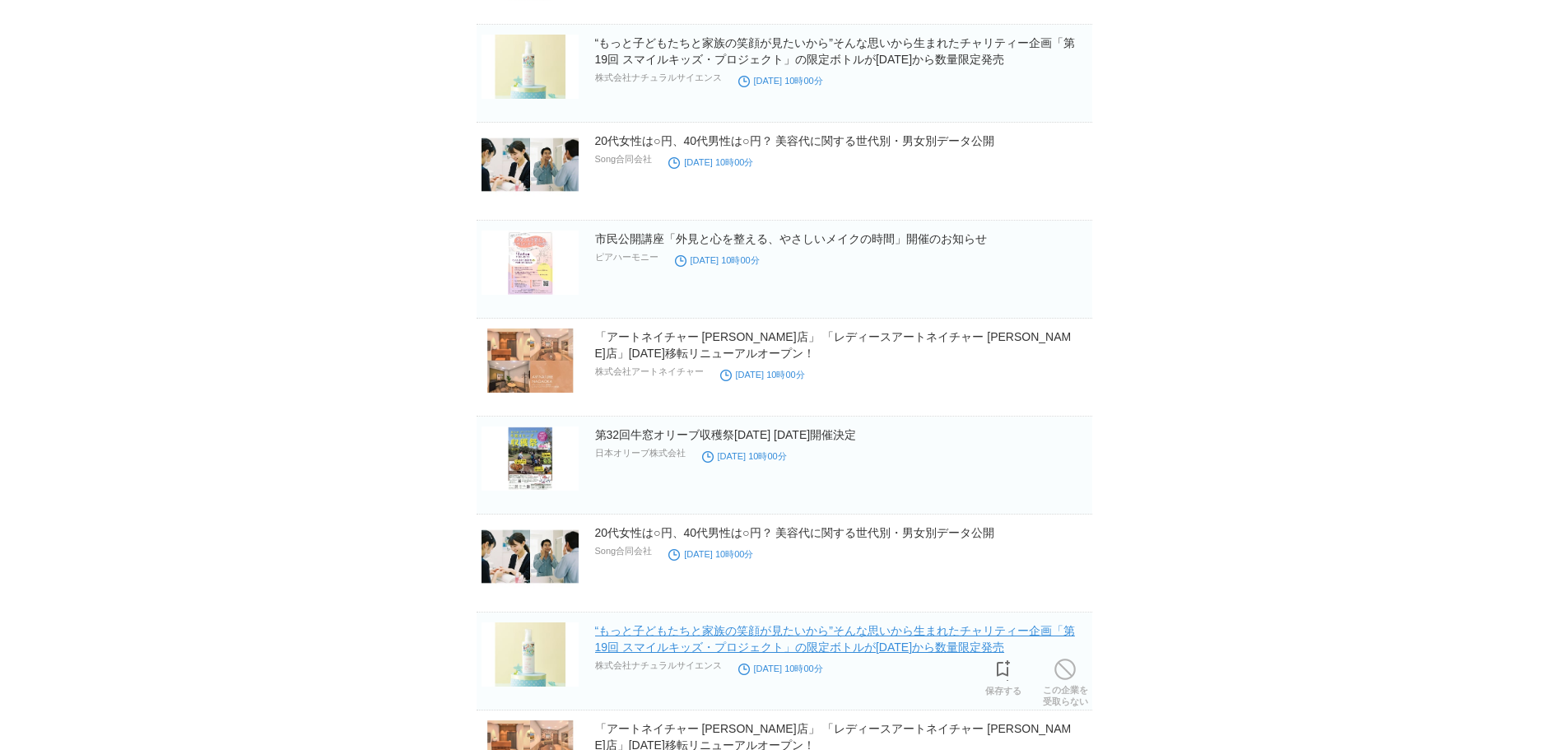
click at [685, 648] on link "“もっと子どもたちと家族の笑顔が見たいから”そんな思いから生まれたチャリティー企画「第19回 スマイルキッズ・プロジェクト」の限定ボトルが[DATE]から数量…" at bounding box center [834, 639] width 480 height 30
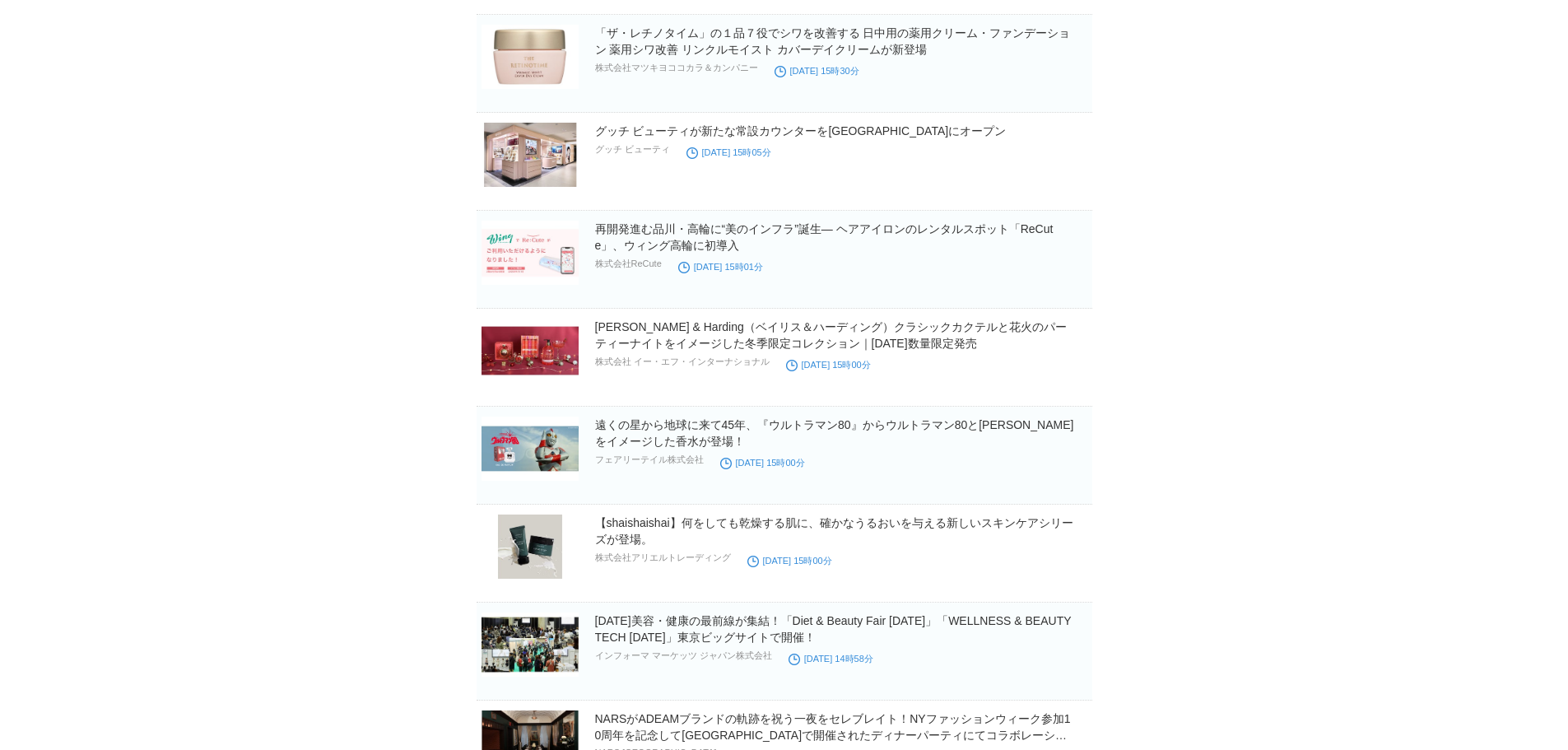
scroll to position [15493, 0]
